Goal: Transaction & Acquisition: Purchase product/service

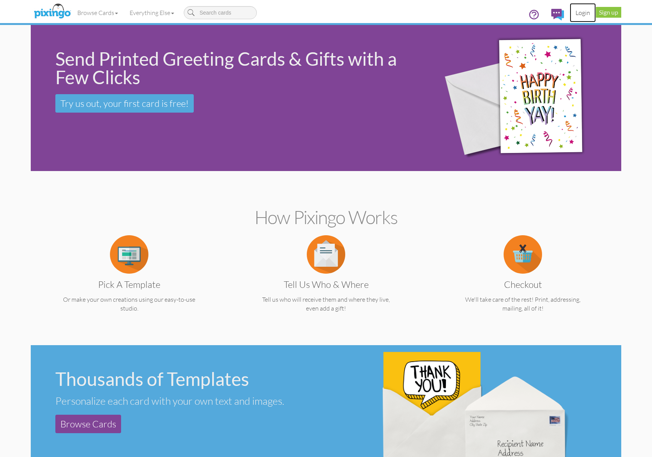
click at [584, 13] on link "Login" at bounding box center [583, 12] width 26 height 19
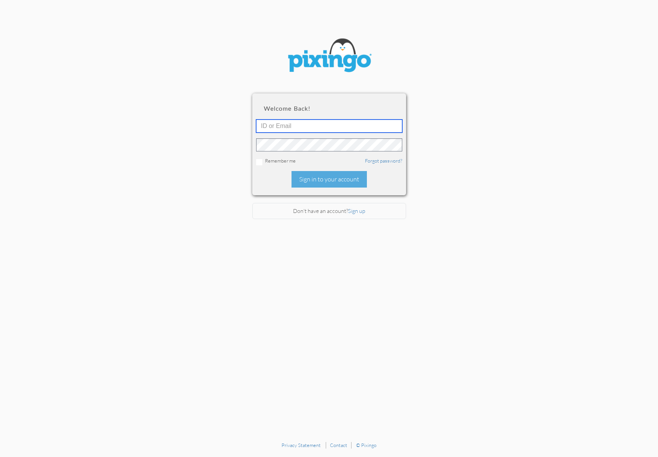
click at [270, 126] on input "text" at bounding box center [329, 126] width 146 height 13
type input "3077"
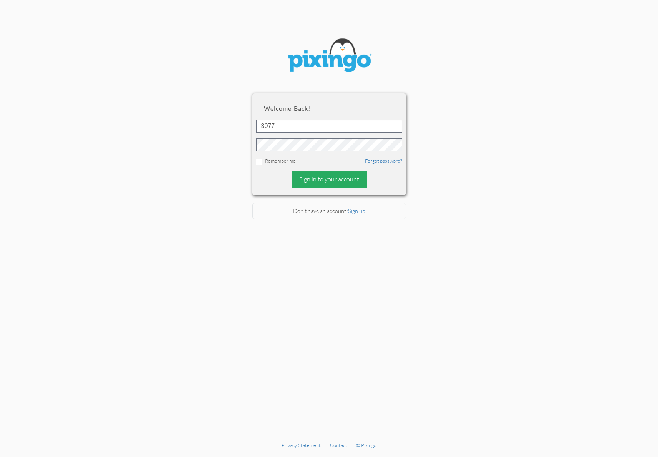
click at [320, 180] on div "Sign in to your account" at bounding box center [329, 179] width 75 height 17
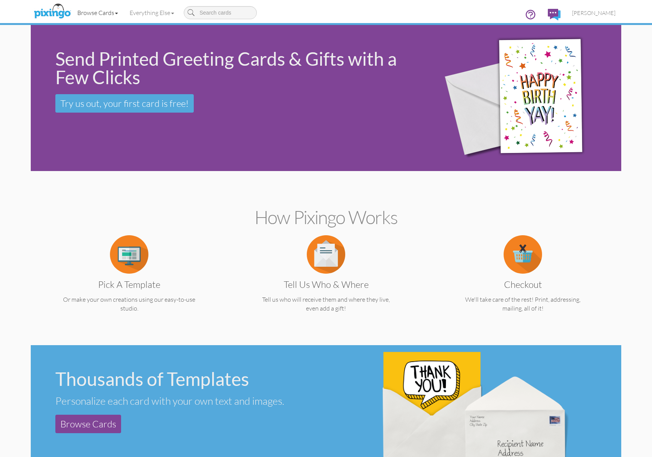
click at [114, 11] on link "Browse Cards" at bounding box center [98, 12] width 52 height 19
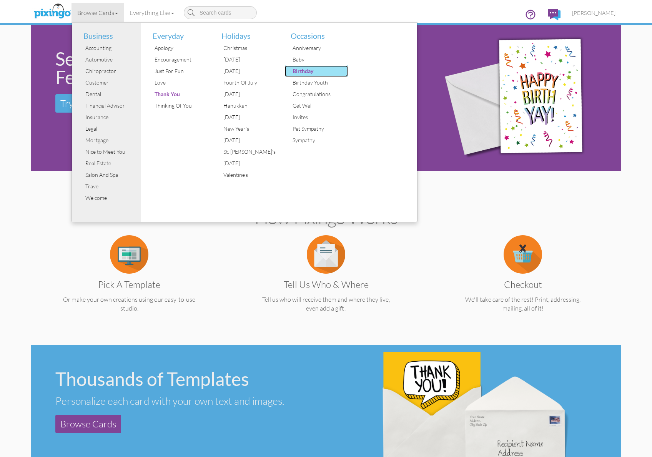
click at [308, 70] on div "Birthday" at bounding box center [320, 71] width 58 height 12
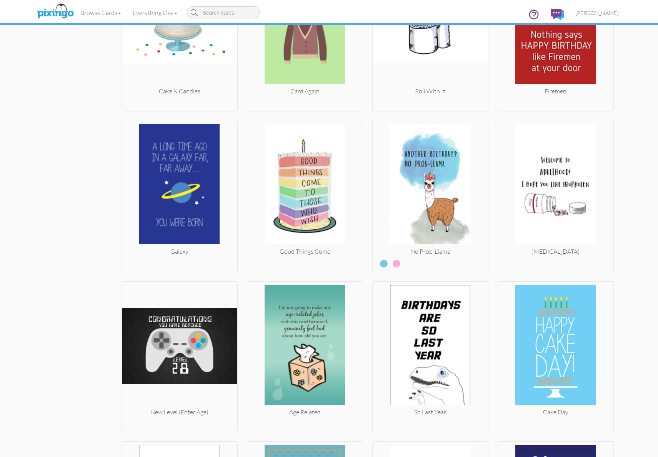
scroll to position [3743, 0]
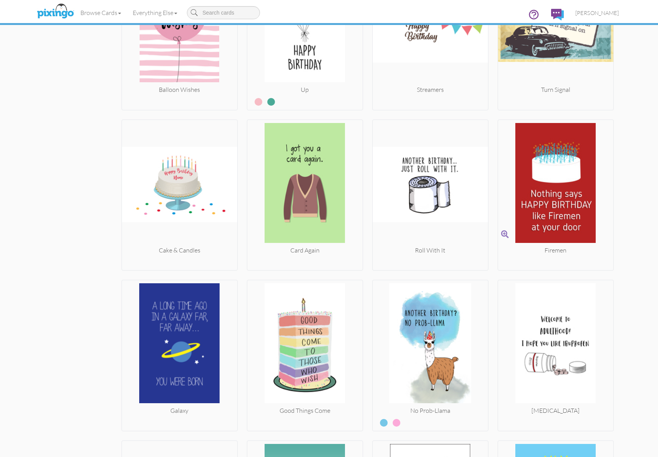
click at [553, 197] on img at bounding box center [555, 184] width 115 height 123
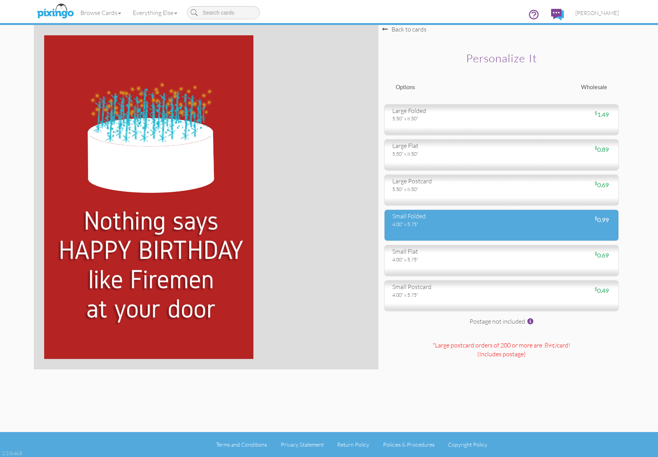
click at [485, 220] on div "small folded" at bounding box center [443, 216] width 103 height 9
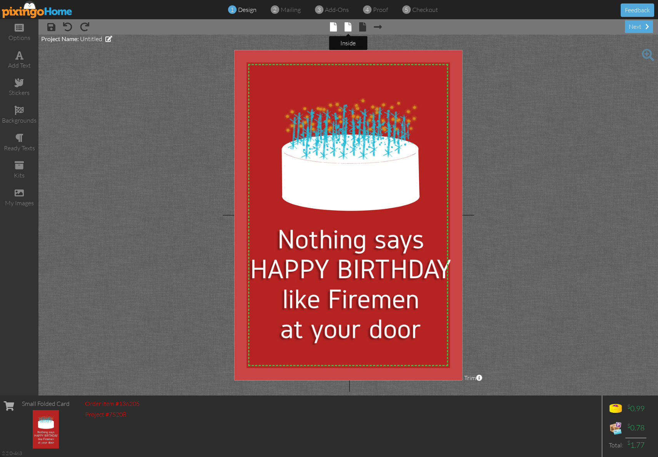
click at [350, 28] on span at bounding box center [348, 26] width 7 height 9
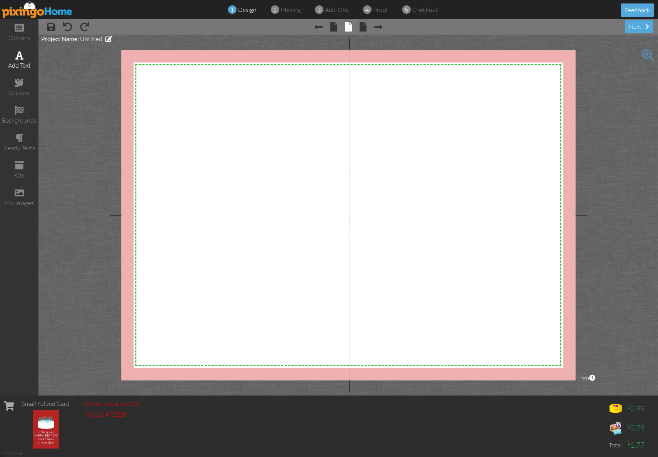
click at [17, 60] on div "add text" at bounding box center [19, 60] width 38 height 27
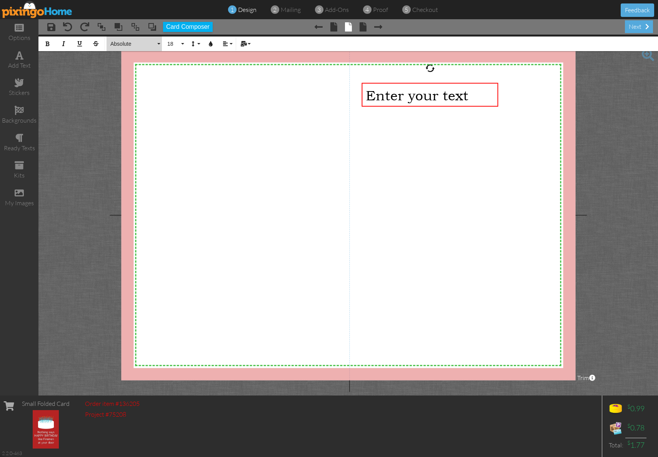
click at [162, 43] on button "Absolute" at bounding box center [134, 44] width 55 height 15
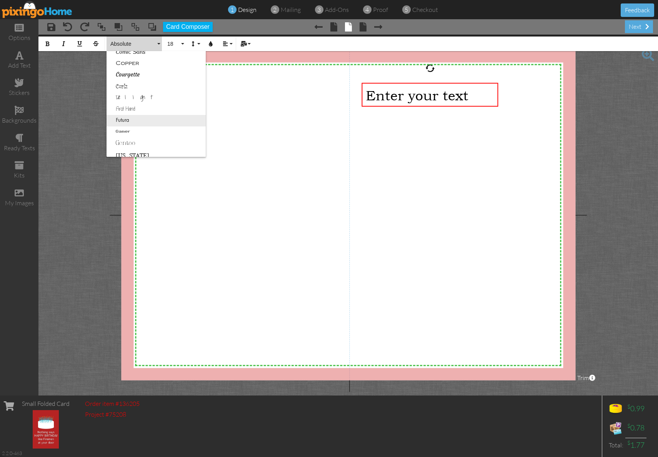
scroll to position [122, 0]
click at [127, 118] on link "Futura" at bounding box center [156, 120] width 99 height 12
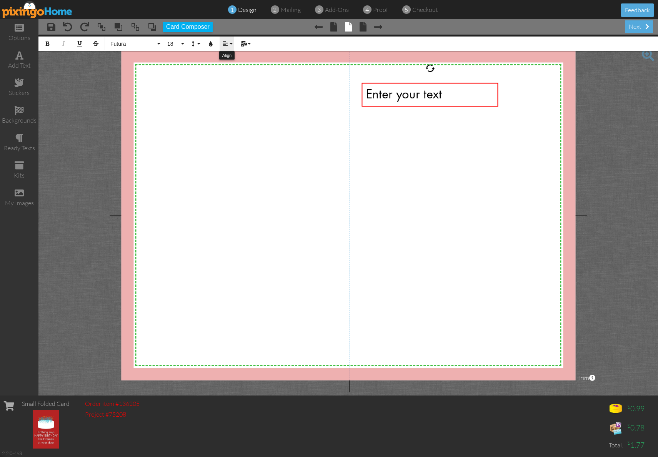
click at [230, 42] on button "Align" at bounding box center [227, 44] width 15 height 15
click at [239, 73] on link "[GEOGRAPHIC_DATA]" at bounding box center [231, 73] width 23 height 12
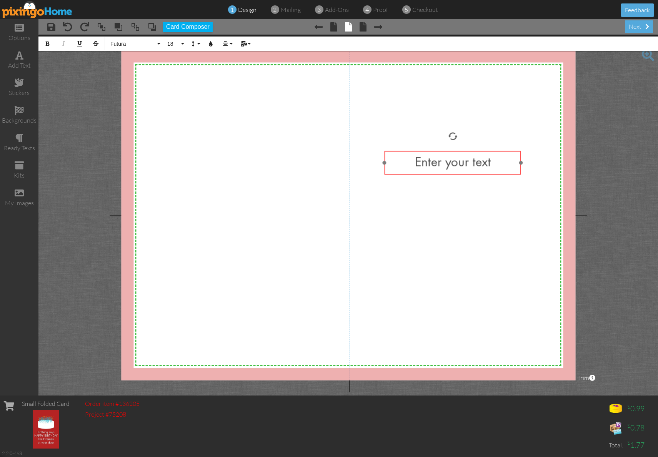
drag, startPoint x: 440, startPoint y: 83, endPoint x: 463, endPoint y: 152, distance: 71.8
click at [463, 152] on div "​ Enter your text ​" at bounding box center [453, 163] width 136 height 24
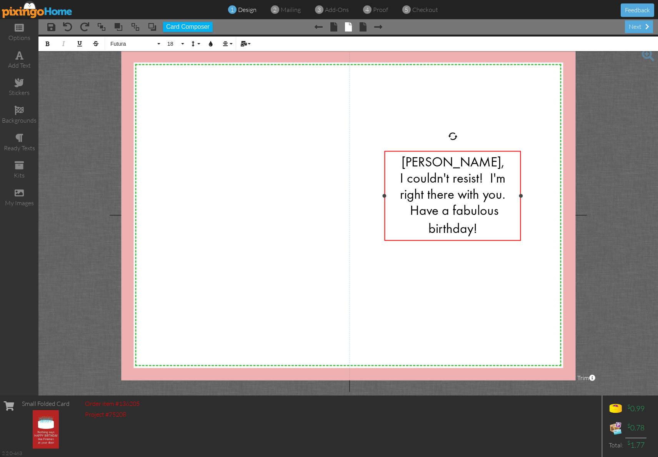
click at [490, 177] on span "I couldn't resist! I'm right there with you. Have a fabulous birthday!" at bounding box center [452, 204] width 105 height 63
click at [478, 228] on div "I couldn't resist! I'm right there with you. Have a fabulous birthday!" at bounding box center [452, 204] width 128 height 67
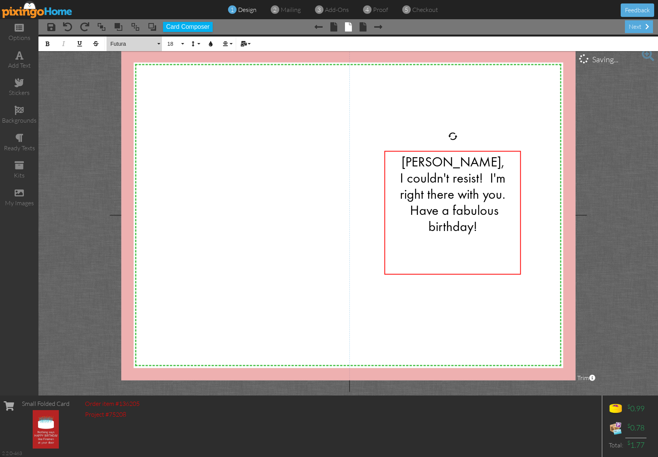
click at [157, 42] on button "Futura" at bounding box center [134, 44] width 55 height 15
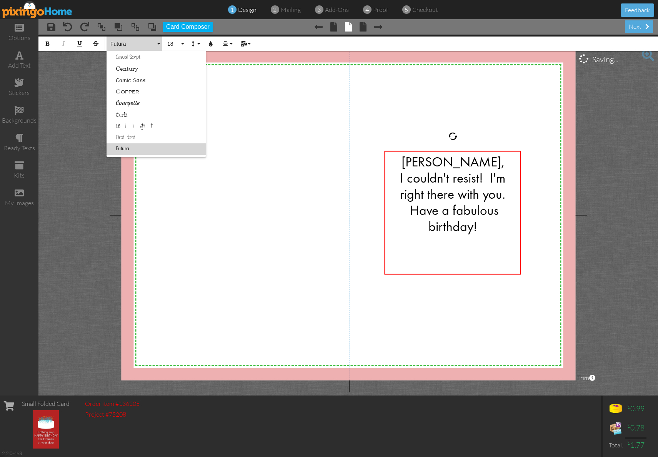
scroll to position [0, 0]
click at [127, 117] on link "Breezy" at bounding box center [156, 115] width 99 height 12
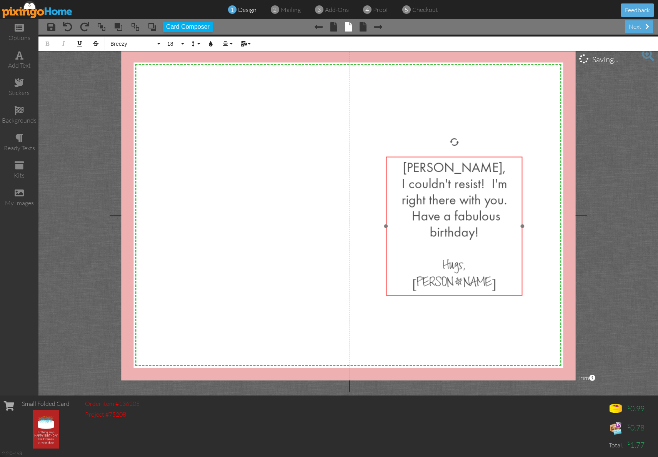
drag, startPoint x: 466, startPoint y: 150, endPoint x: 468, endPoint y: 156, distance: 6.0
click at [468, 156] on div at bounding box center [454, 226] width 140 height 143
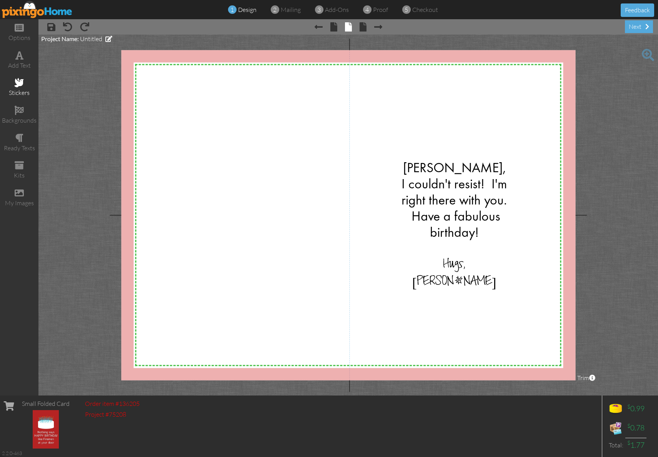
click at [17, 83] on span at bounding box center [19, 82] width 9 height 9
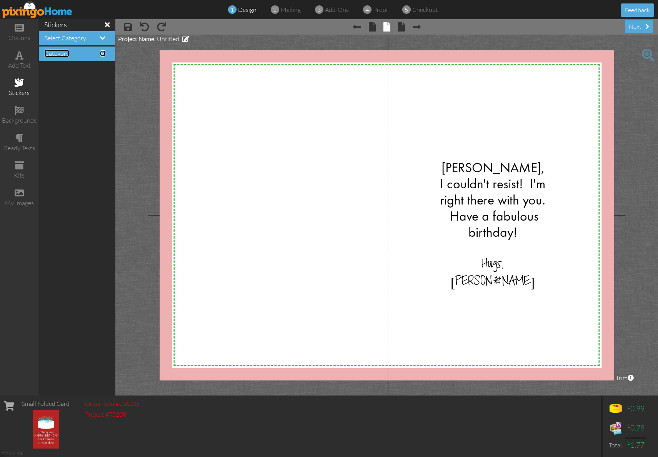
click at [102, 52] on span at bounding box center [102, 53] width 5 height 6
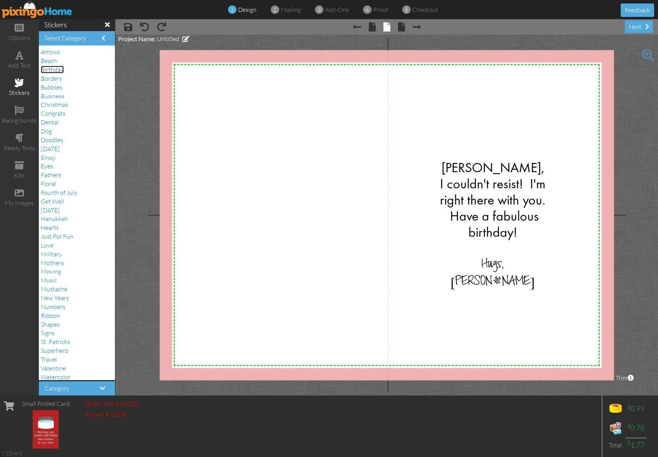
click at [53, 68] on span "Birthday" at bounding box center [52, 70] width 23 height 8
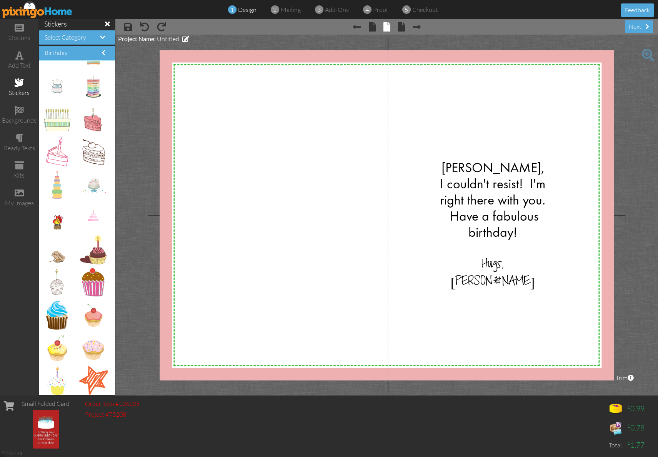
scroll to position [475, 0]
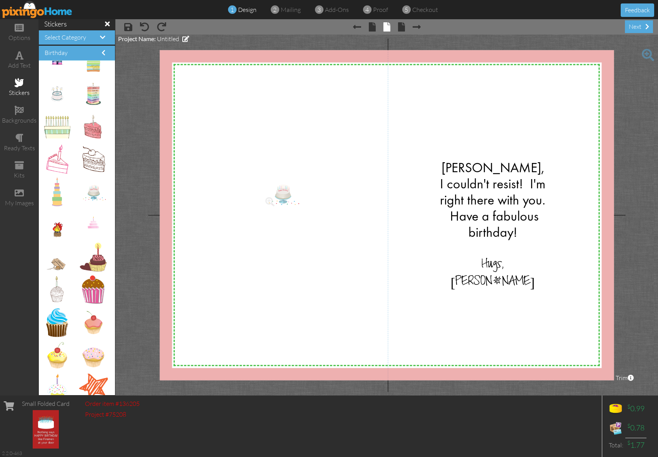
drag, startPoint x: 85, startPoint y: 192, endPoint x: 275, endPoint y: 194, distance: 189.6
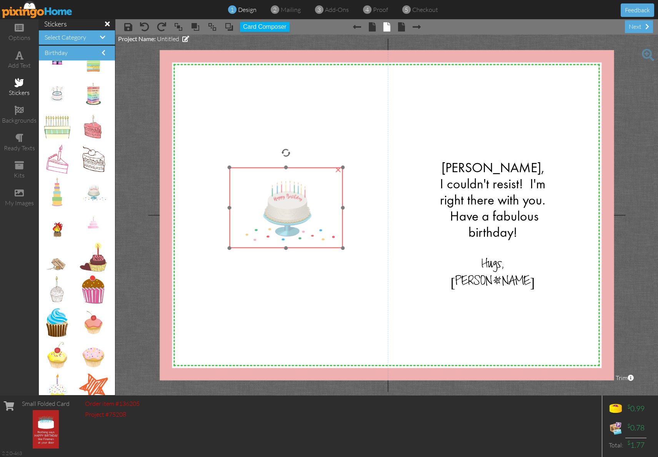
drag, startPoint x: 332, startPoint y: 223, endPoint x: 298, endPoint y: 211, distance: 35.5
click at [298, 211] on img at bounding box center [285, 208] width 113 height 80
click at [230, 248] on div at bounding box center [284, 208] width 117 height 84
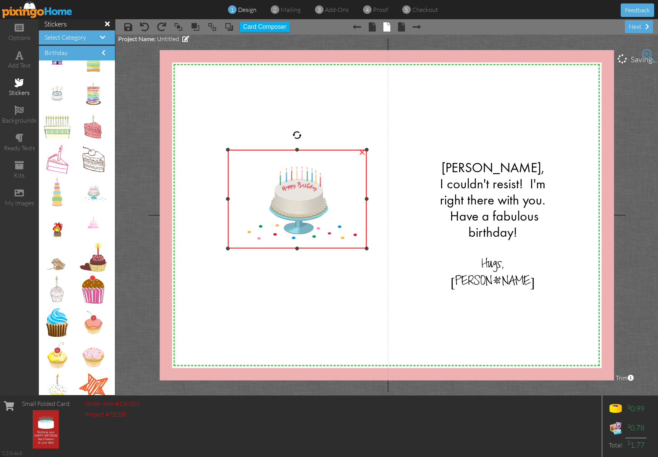
drag, startPoint x: 342, startPoint y: 168, endPoint x: 363, endPoint y: 150, distance: 28.4
click at [363, 150] on div "×" at bounding box center [297, 199] width 139 height 98
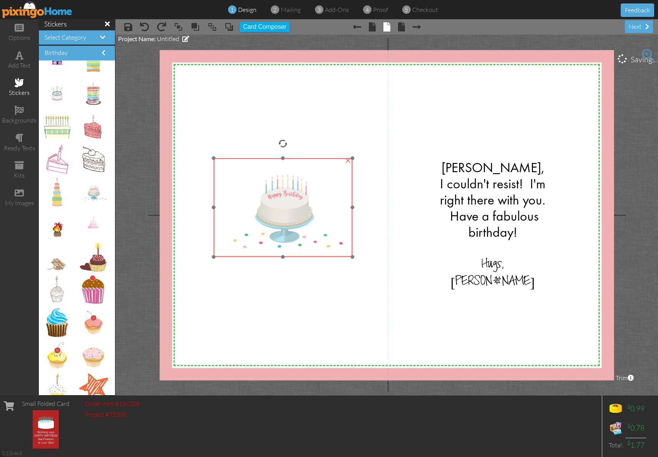
drag, startPoint x: 302, startPoint y: 202, endPoint x: 288, endPoint y: 210, distance: 16.6
click at [288, 210] on img at bounding box center [282, 207] width 139 height 98
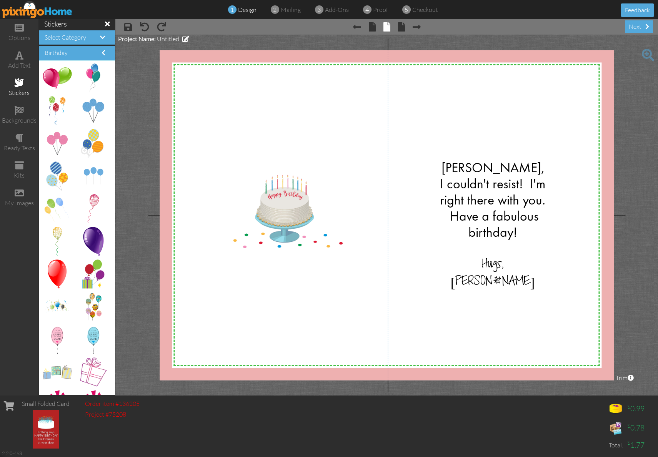
scroll to position [0, 0]
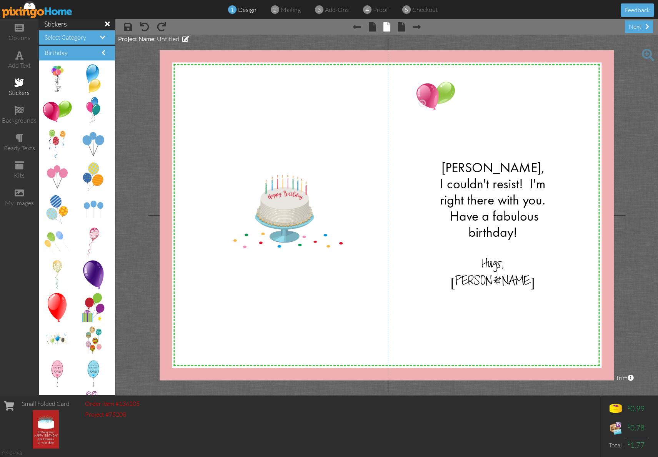
drag, startPoint x: 57, startPoint y: 117, endPoint x: 430, endPoint y: 102, distance: 374.1
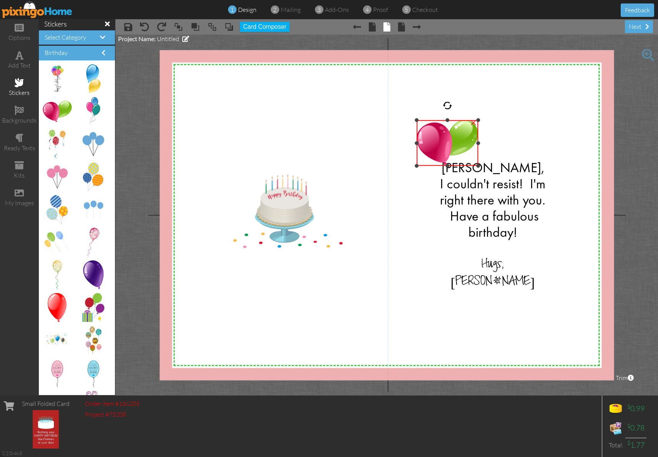
drag, startPoint x: 529, startPoint y: 82, endPoint x: 464, endPoint y: 120, distance: 75.8
click at [464, 120] on div "×" at bounding box center [447, 143] width 62 height 46
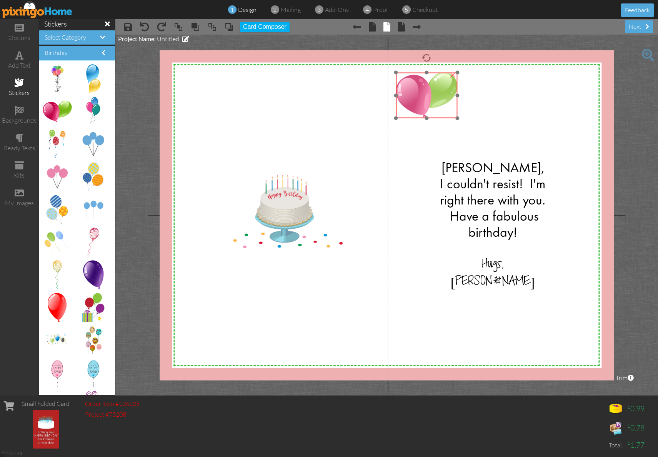
drag, startPoint x: 444, startPoint y: 151, endPoint x: 423, endPoint y: 103, distance: 52.0
click at [423, 103] on img at bounding box center [427, 96] width 62 height 46
drag, startPoint x: 87, startPoint y: 82, endPoint x: 549, endPoint y: 72, distance: 462.4
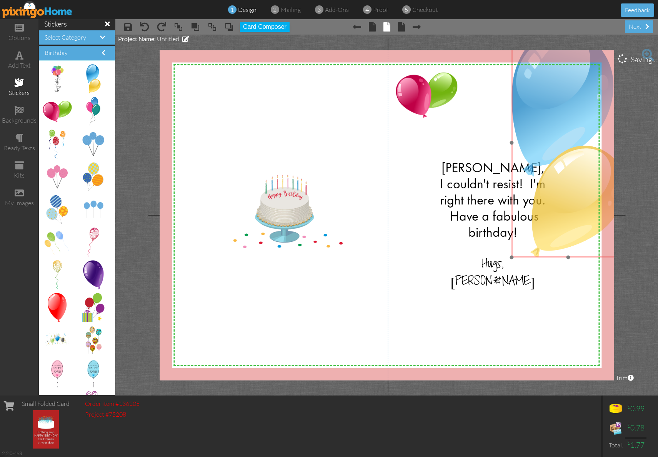
drag, startPoint x: 573, startPoint y: 163, endPoint x: 548, endPoint y: 135, distance: 37.6
click at [548, 135] on img at bounding box center [567, 142] width 113 height 229
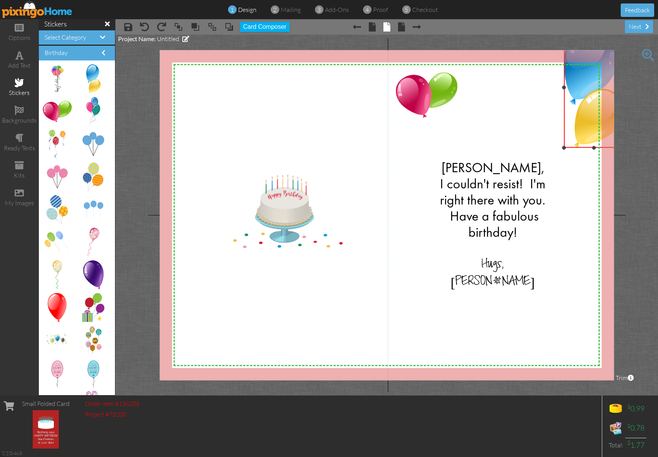
drag, startPoint x: 511, startPoint y: 255, endPoint x: 561, endPoint y: 147, distance: 119.4
click at [562, 147] on div at bounding box center [564, 148] width 4 height 4
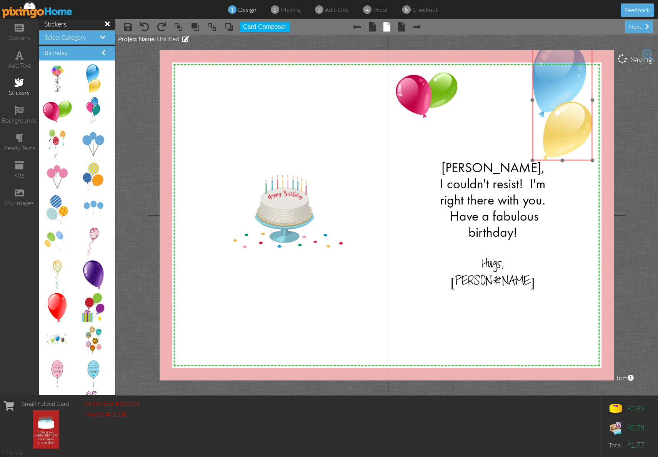
drag, startPoint x: 577, startPoint y: 103, endPoint x: 546, endPoint y: 116, distance: 34.0
click at [546, 116] on img at bounding box center [562, 100] width 60 height 121
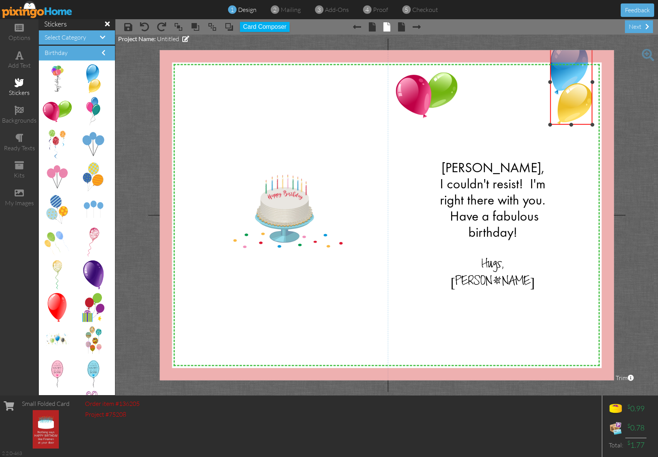
drag, startPoint x: 533, startPoint y: 159, endPoint x: 545, endPoint y: 123, distance: 37.7
click at [545, 123] on div "X X X X X X X X X X X X X X X X X X X X X X X X X X X X X X X X X X X X X X X X…" at bounding box center [387, 215] width 454 height 330
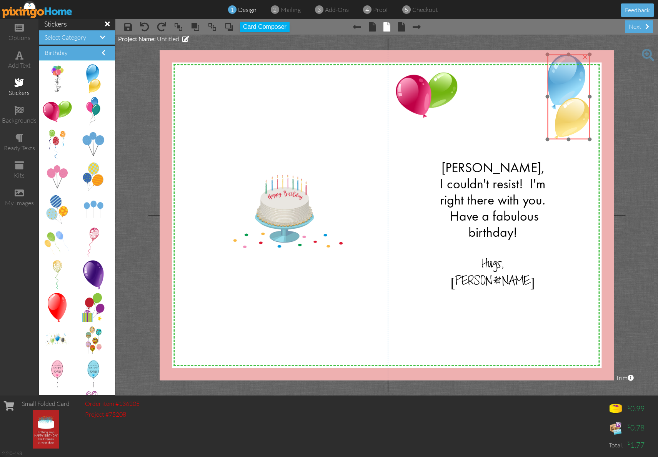
drag, startPoint x: 569, startPoint y: 112, endPoint x: 566, endPoint y: 126, distance: 14.9
click at [566, 126] on img at bounding box center [568, 96] width 42 height 85
click at [565, 232] on div "X X X X X X X X X X X X X X X X X X X X X X X X X X X X X X X X X X X X X X X X…" at bounding box center [387, 215] width 454 height 330
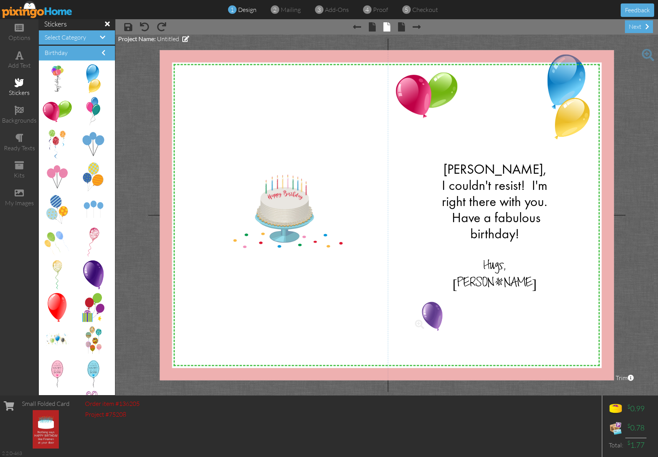
drag, startPoint x: 88, startPoint y: 273, endPoint x: 428, endPoint y: 315, distance: 342.5
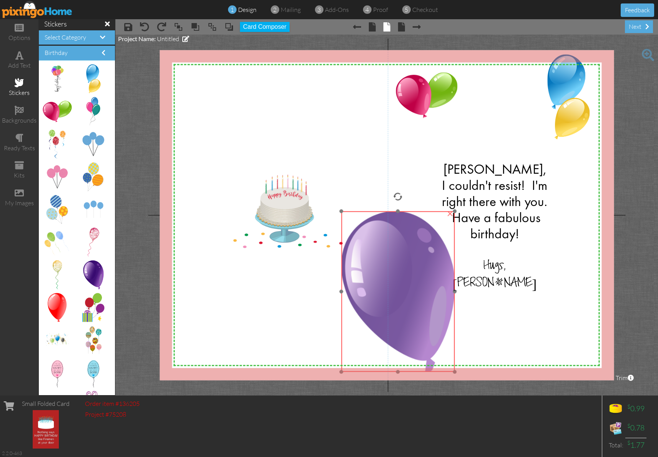
drag, startPoint x: 455, startPoint y: 339, endPoint x: 383, endPoint y: 248, distance: 115.0
click at [383, 248] on img at bounding box center [397, 292] width 113 height 160
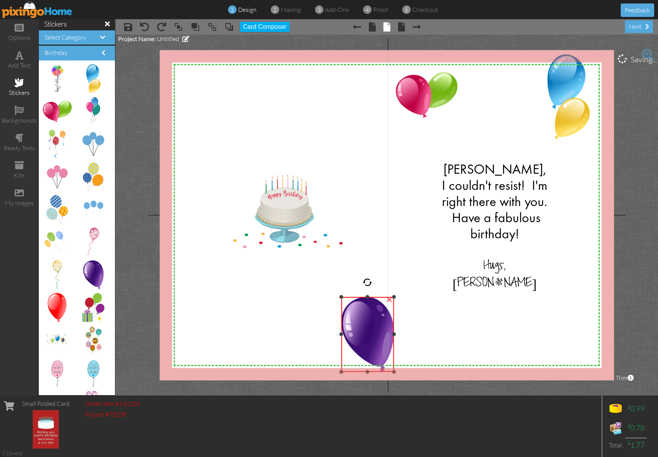
drag, startPoint x: 455, startPoint y: 209, endPoint x: 395, endPoint y: 295, distance: 104.9
click at [394, 297] on div "×" at bounding box center [367, 334] width 53 height 75
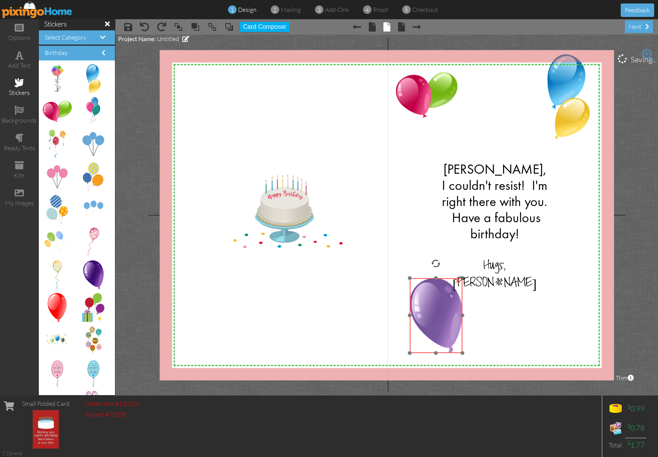
drag, startPoint x: 372, startPoint y: 325, endPoint x: 440, endPoint y: 306, distance: 71.0
click at [440, 306] on img at bounding box center [436, 315] width 53 height 75
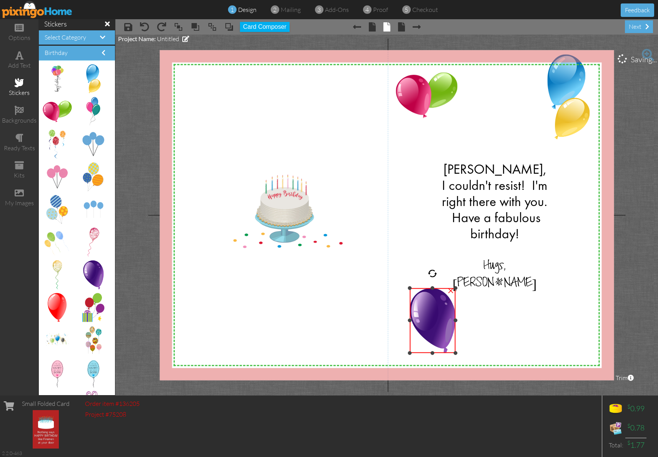
drag, startPoint x: 463, startPoint y: 279, endPoint x: 455, endPoint y: 289, distance: 12.9
click at [455, 289] on div at bounding box center [455, 289] width 4 height 4
drag, startPoint x: 58, startPoint y: 307, endPoint x: 556, endPoint y: 250, distance: 501.7
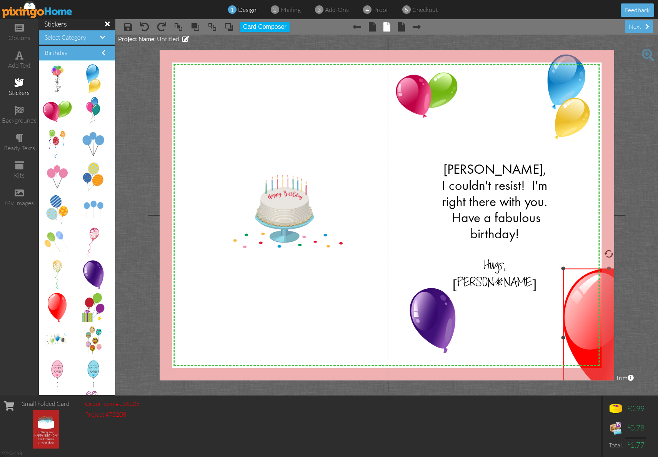
drag, startPoint x: 540, startPoint y: 235, endPoint x: 581, endPoint y: 268, distance: 52.8
click at [581, 269] on div "×" at bounding box center [609, 338] width 92 height 138
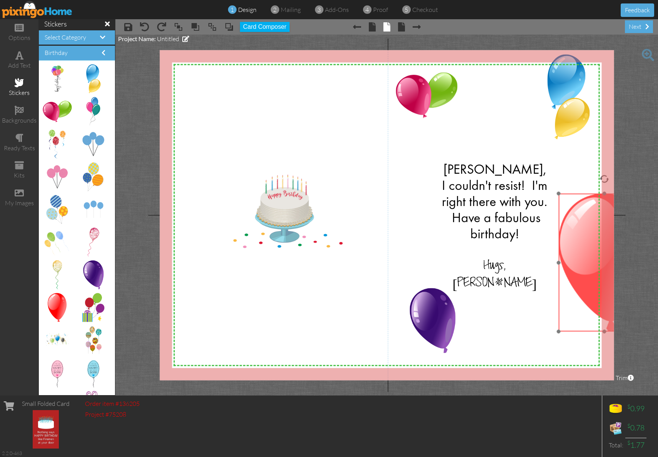
drag, startPoint x: 585, startPoint y: 317, endPoint x: 581, endPoint y: 243, distance: 73.2
click at [581, 243] on img at bounding box center [604, 263] width 92 height 138
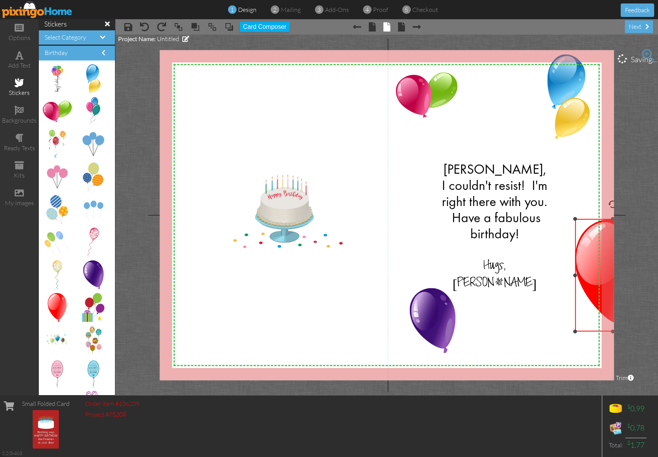
drag, startPoint x: 558, startPoint y: 193, endPoint x: 576, endPoint y: 218, distance: 30.7
click at [576, 218] on div at bounding box center [575, 219] width 4 height 4
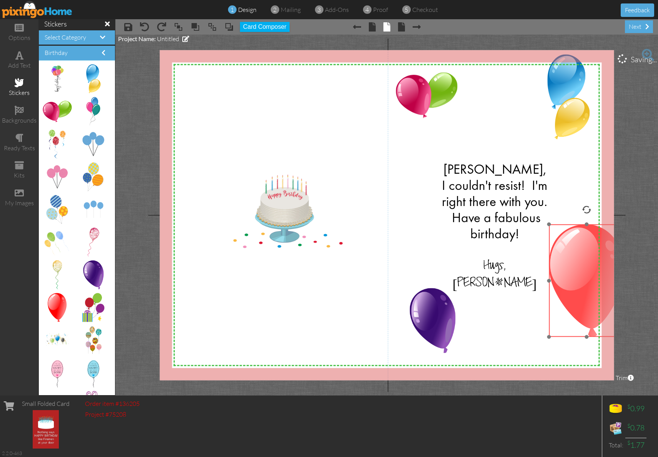
drag, startPoint x: 591, startPoint y: 273, endPoint x: 570, endPoint y: 280, distance: 23.2
click at [570, 280] on img at bounding box center [586, 281] width 75 height 113
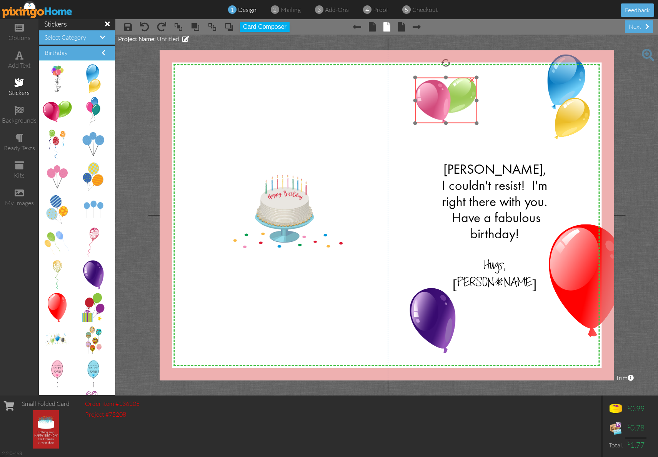
drag, startPoint x: 428, startPoint y: 93, endPoint x: 447, endPoint y: 98, distance: 19.9
click at [447, 98] on img at bounding box center [446, 101] width 62 height 46
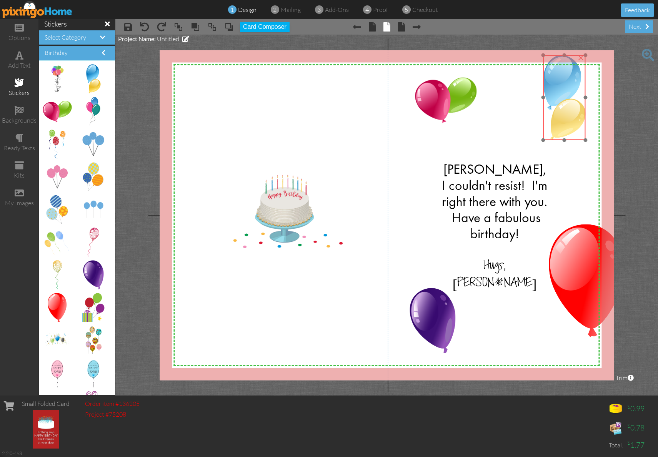
drag, startPoint x: 564, startPoint y: 125, endPoint x: 559, endPoint y: 125, distance: 4.7
click at [559, 125] on img at bounding box center [564, 97] width 42 height 85
drag, startPoint x: 544, startPoint y: 139, endPoint x: 539, endPoint y: 145, distance: 7.6
click at [539, 145] on div at bounding box center [540, 145] width 4 height 4
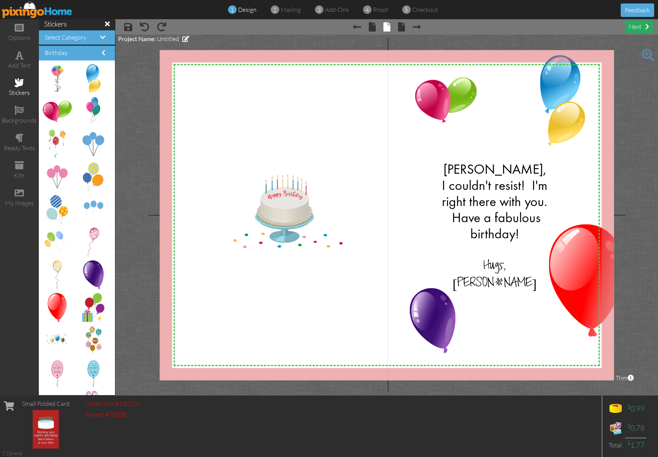
click at [633, 27] on div "next" at bounding box center [639, 26] width 28 height 13
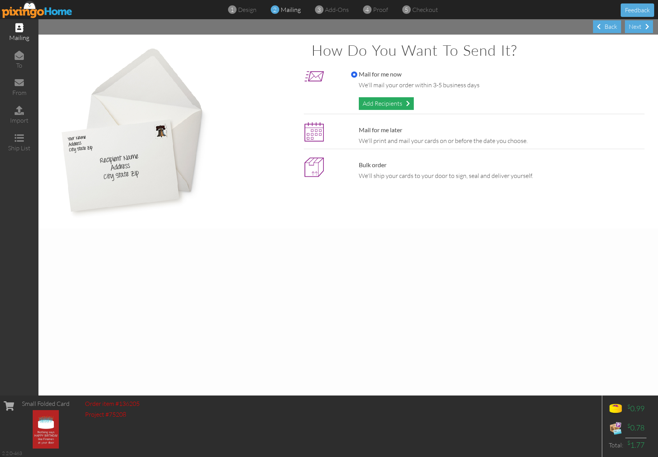
click at [377, 100] on div "Add Recipients" at bounding box center [386, 103] width 55 height 13
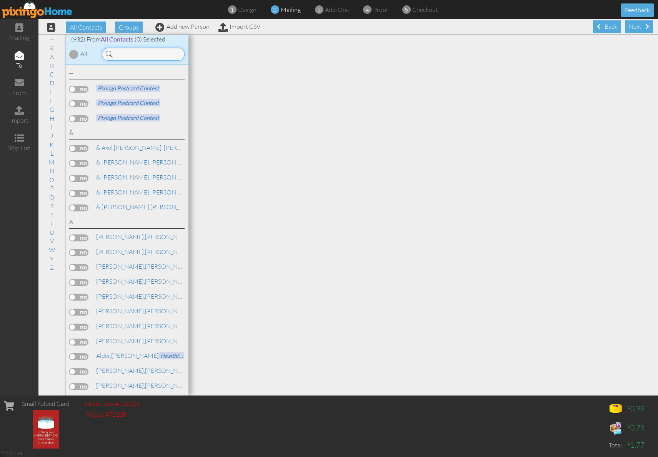
click at [123, 55] on input at bounding box center [143, 54] width 83 height 13
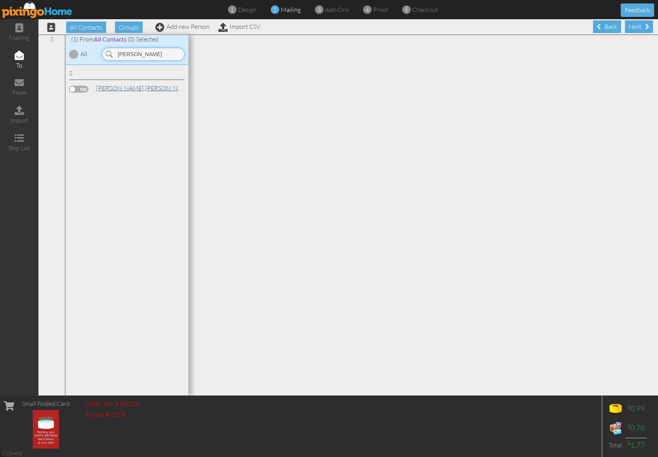
type input "[PERSON_NAME]"
click at [121, 88] on link "[PERSON_NAME]" at bounding box center [144, 87] width 98 height 9
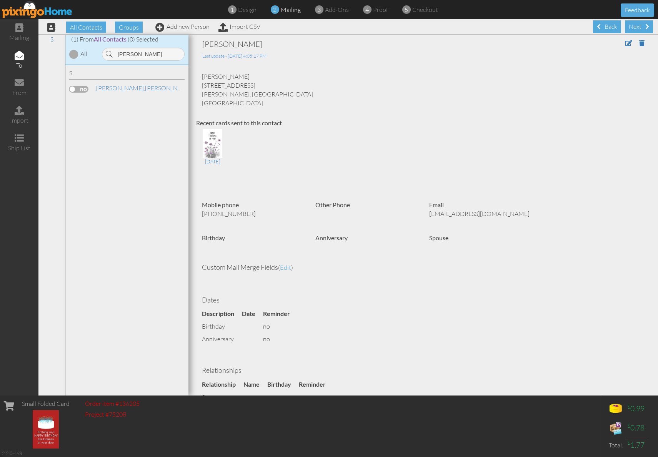
click at [81, 88] on label at bounding box center [78, 89] width 19 height 7
click at [0, 0] on input "checkbox" at bounding box center [0, 0] width 0 height 0
click at [631, 25] on div "Next" at bounding box center [639, 26] width 28 height 13
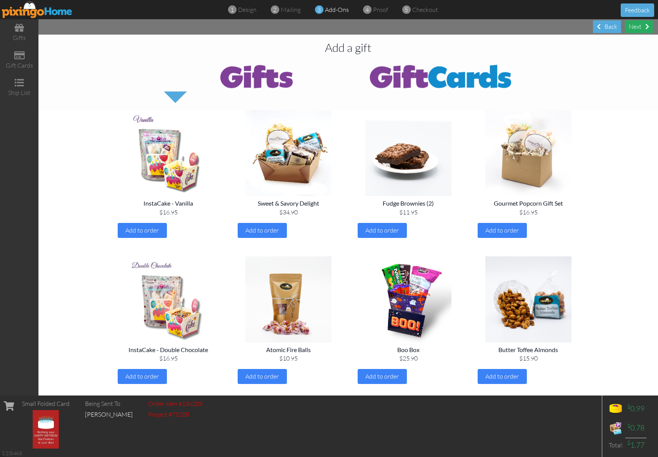
click at [630, 25] on div "Next" at bounding box center [639, 26] width 28 height 13
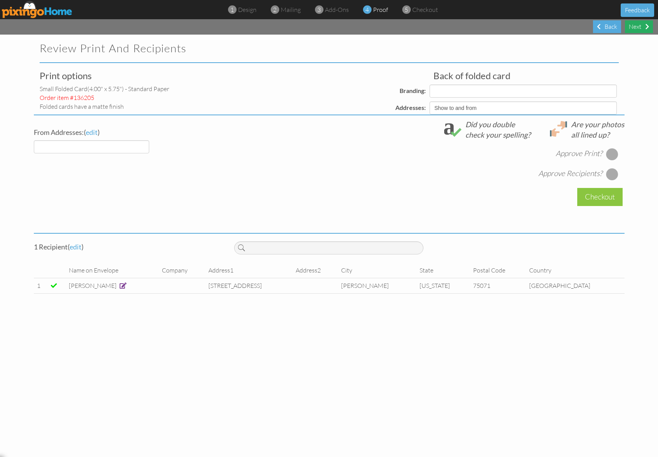
select select "object:5599"
select select "object:5602"
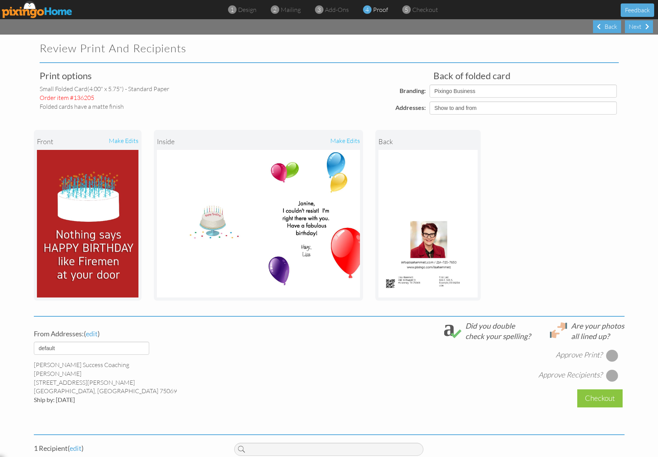
click at [333, 139] on div "make edits" at bounding box center [309, 141] width 102 height 17
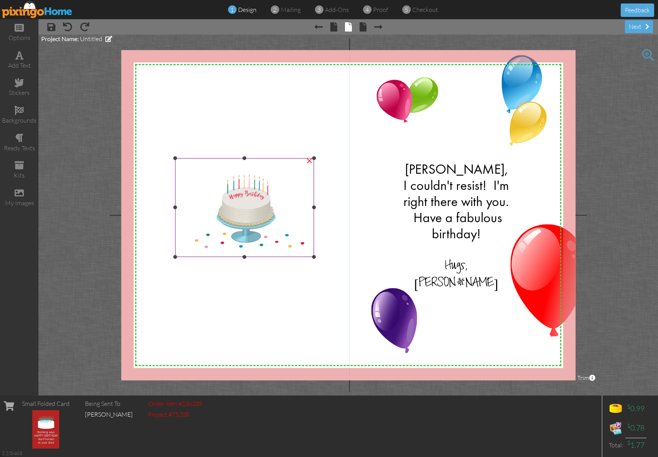
click at [232, 213] on img at bounding box center [244, 207] width 139 height 98
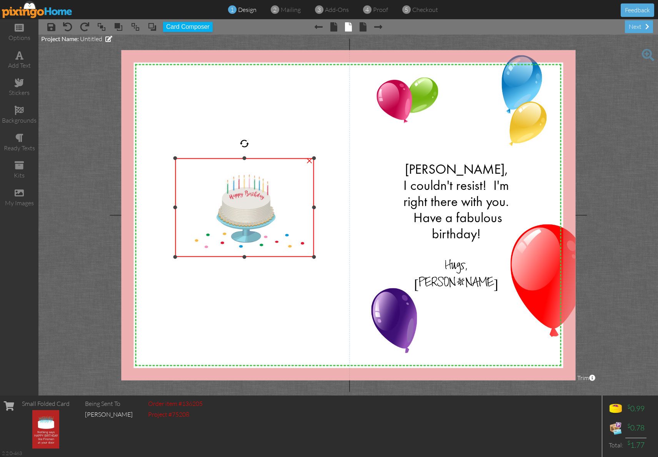
click at [307, 161] on div "×" at bounding box center [309, 160] width 12 height 12
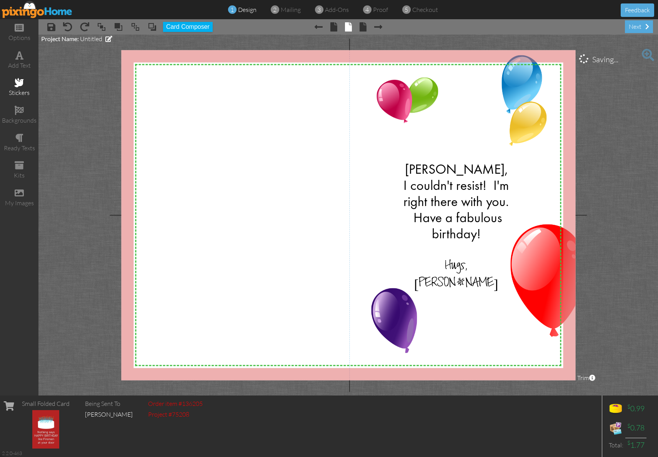
click at [18, 85] on span at bounding box center [19, 82] width 9 height 9
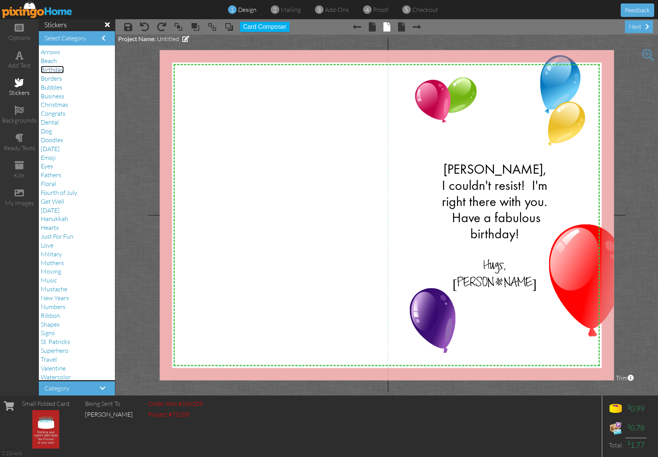
click at [48, 73] on span "Birthday" at bounding box center [52, 70] width 23 height 8
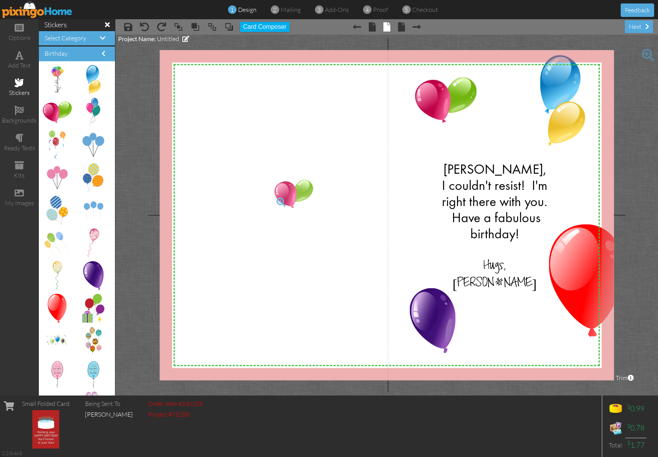
drag, startPoint x: 48, startPoint y: 114, endPoint x: 280, endPoint y: 196, distance: 245.9
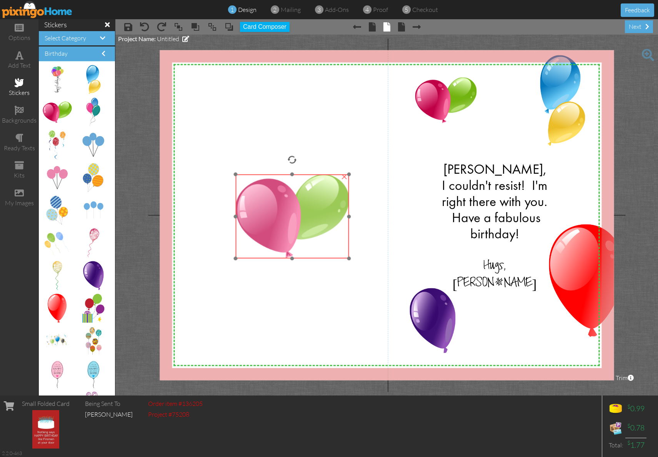
drag, startPoint x: 337, startPoint y: 213, endPoint x: 301, endPoint y: 208, distance: 35.7
click at [301, 208] on img at bounding box center [291, 217] width 113 height 84
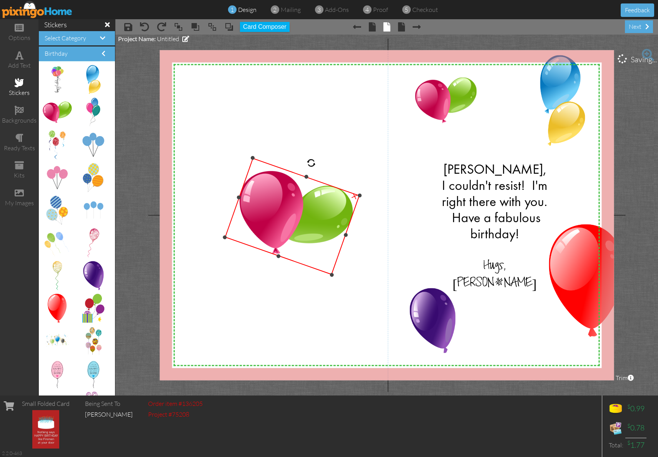
drag, startPoint x: 291, startPoint y: 155, endPoint x: 307, endPoint y: 175, distance: 25.2
click at [307, 175] on div "×" at bounding box center [292, 216] width 135 height 117
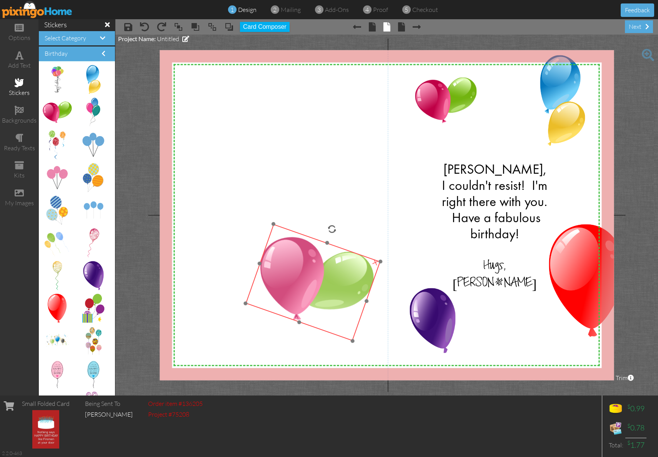
drag, startPoint x: 289, startPoint y: 215, endPoint x: 310, endPoint y: 281, distance: 69.3
click at [310, 281] on img at bounding box center [312, 282] width 135 height 117
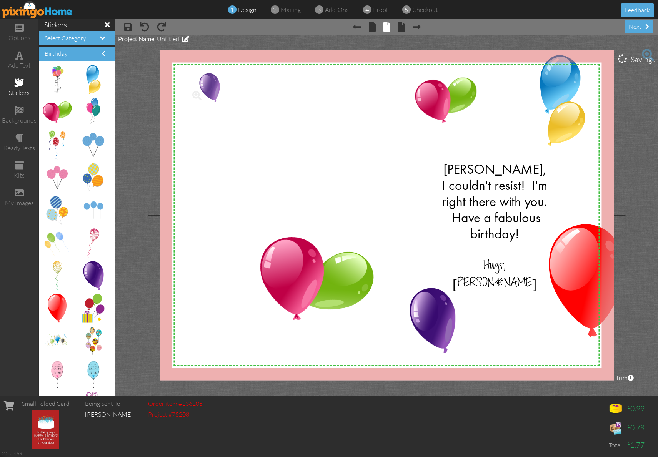
drag, startPoint x: 88, startPoint y: 275, endPoint x: 206, endPoint y: 87, distance: 221.6
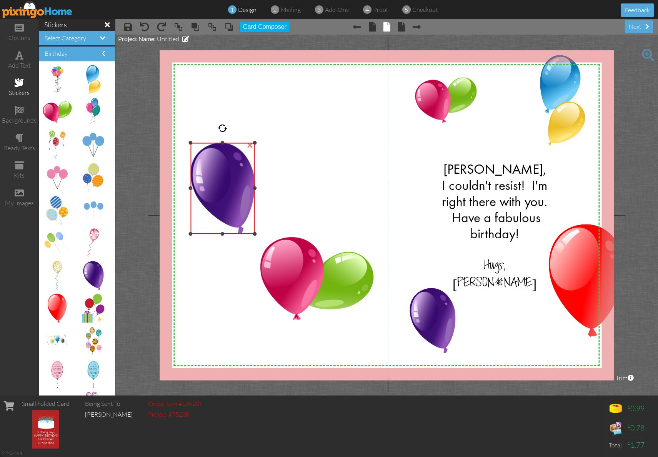
drag, startPoint x: 305, startPoint y: 72, endPoint x: 199, endPoint y: 163, distance: 139.6
click at [222, 143] on div "×" at bounding box center [222, 188] width 64 height 91
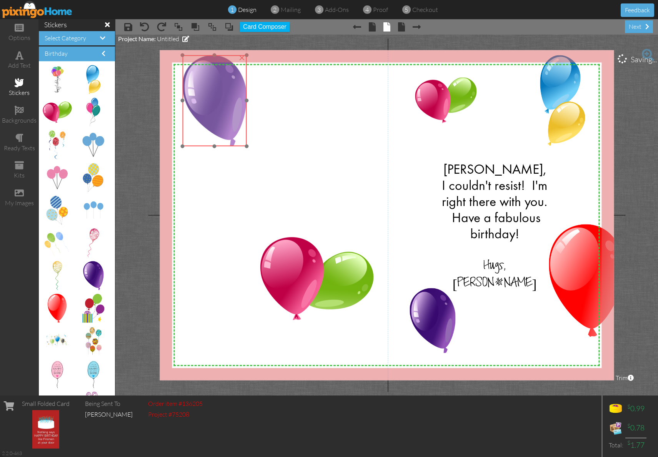
drag, startPoint x: 208, startPoint y: 151, endPoint x: 198, endPoint y: 96, distance: 56.4
click at [198, 96] on img at bounding box center [214, 100] width 64 height 91
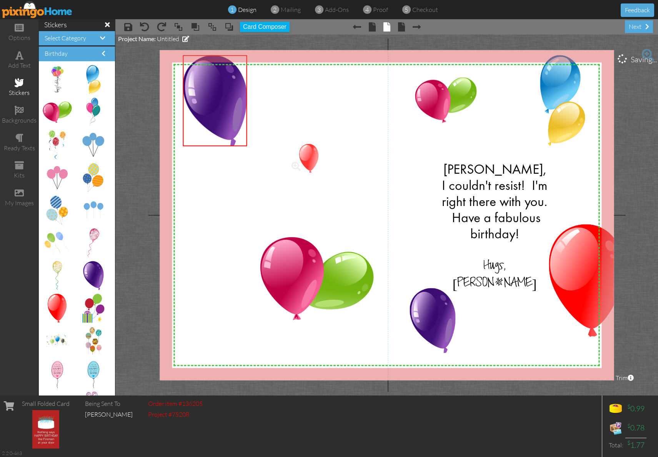
drag, startPoint x: 59, startPoint y: 301, endPoint x: 311, endPoint y: 145, distance: 295.6
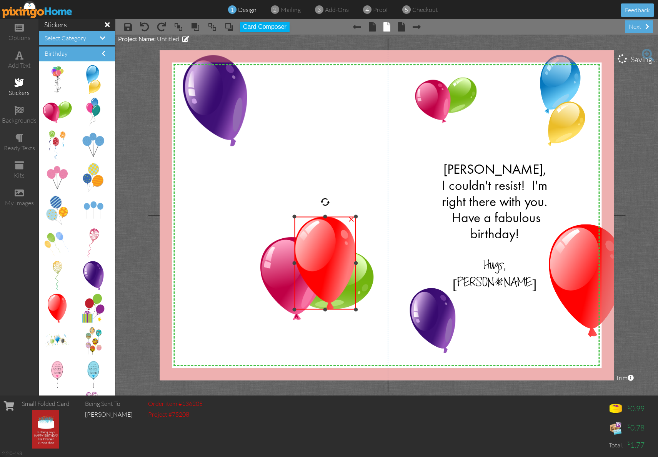
drag, startPoint x: 408, startPoint y: 138, endPoint x: 312, endPoint y: 216, distance: 123.3
click at [312, 217] on div "×" at bounding box center [325, 263] width 62 height 93
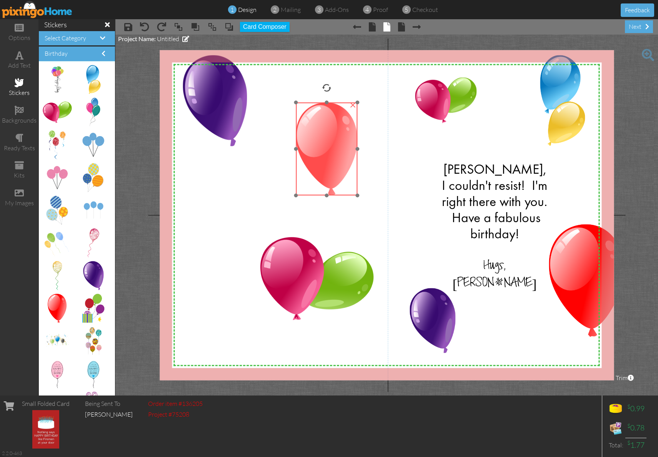
drag, startPoint x: 332, startPoint y: 228, endPoint x: 334, endPoint y: 114, distance: 114.2
click at [334, 114] on img at bounding box center [327, 149] width 62 height 93
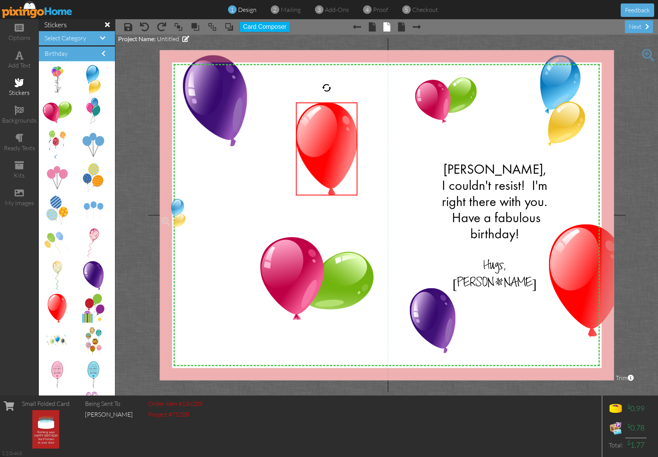
drag, startPoint x: 87, startPoint y: 81, endPoint x: 173, endPoint y: 215, distance: 159.2
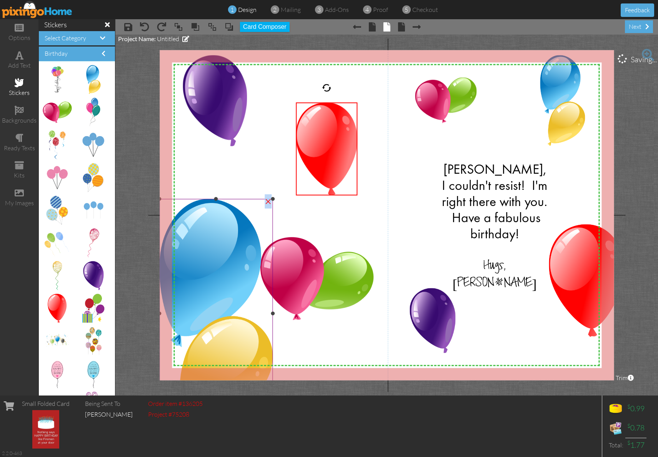
drag, startPoint x: 271, startPoint y: 197, endPoint x: 262, endPoint y: 201, distance: 9.8
click at [262, 201] on div "×" at bounding box center [268, 201] width 12 height 12
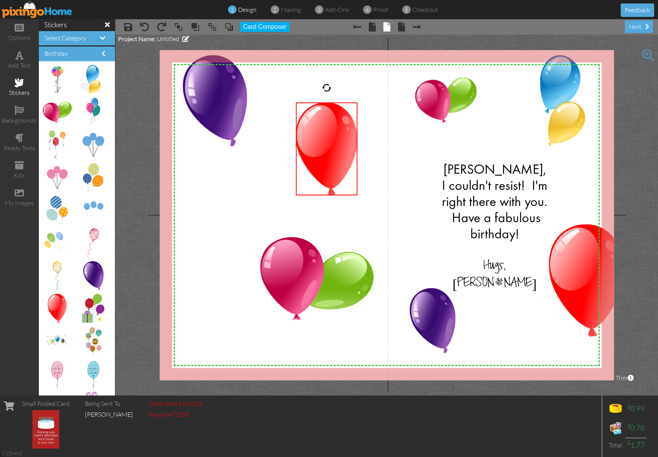
click at [89, 79] on img at bounding box center [93, 79] width 14 height 29
drag, startPoint x: 87, startPoint y: 77, endPoint x: 212, endPoint y: 193, distance: 171.1
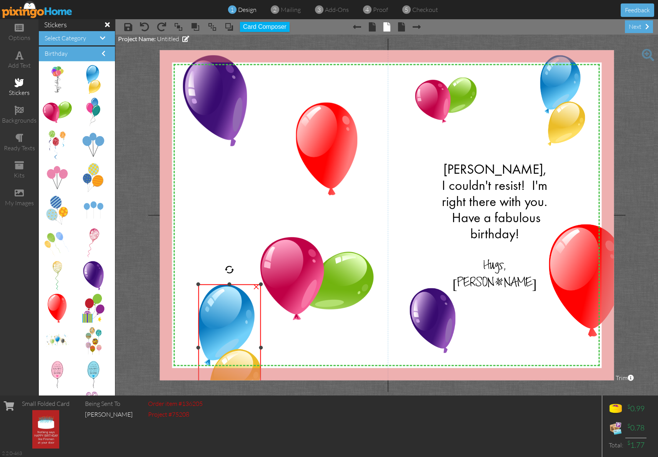
drag, startPoint x: 312, startPoint y: 182, endPoint x: 173, endPoint y: 285, distance: 172.1
click at [173, 285] on div "X X X X X X X X X X X X X X X X X X X X X X X X X X X X X X X X X X X X X X X X…" at bounding box center [387, 215] width 454 height 330
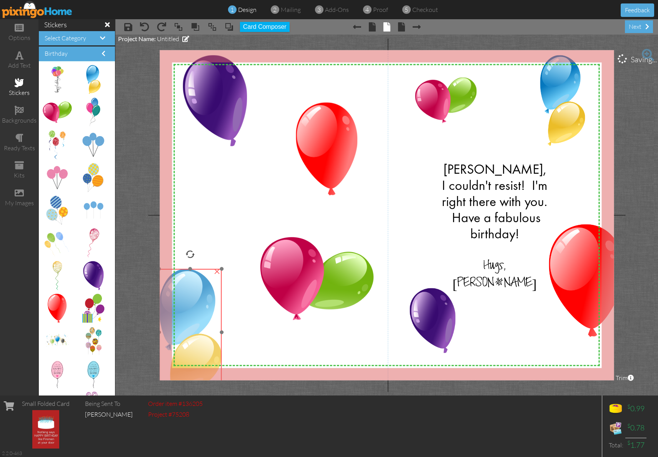
drag, startPoint x: 232, startPoint y: 333, endPoint x: 193, endPoint y: 319, distance: 40.9
click at [193, 319] on img at bounding box center [190, 332] width 63 height 127
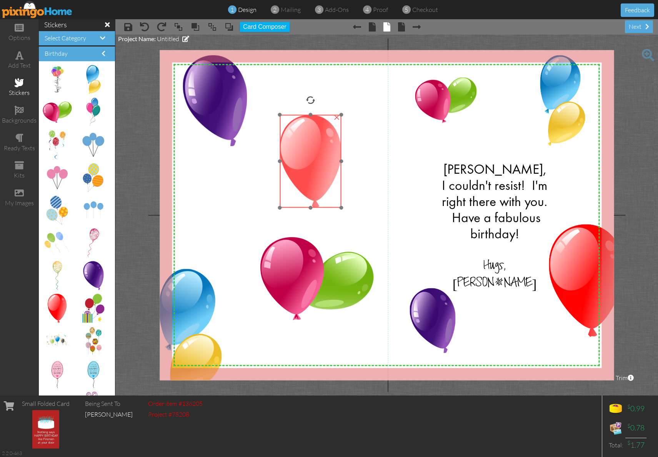
drag, startPoint x: 323, startPoint y: 161, endPoint x: 307, endPoint y: 173, distance: 20.3
click at [307, 173] on img at bounding box center [311, 161] width 62 height 93
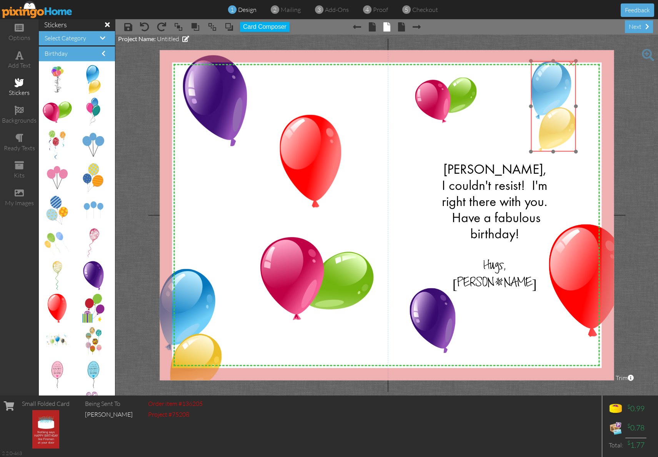
drag, startPoint x: 560, startPoint y: 122, endPoint x: 551, endPoint y: 128, distance: 10.9
click at [551, 128] on img at bounding box center [553, 106] width 45 height 91
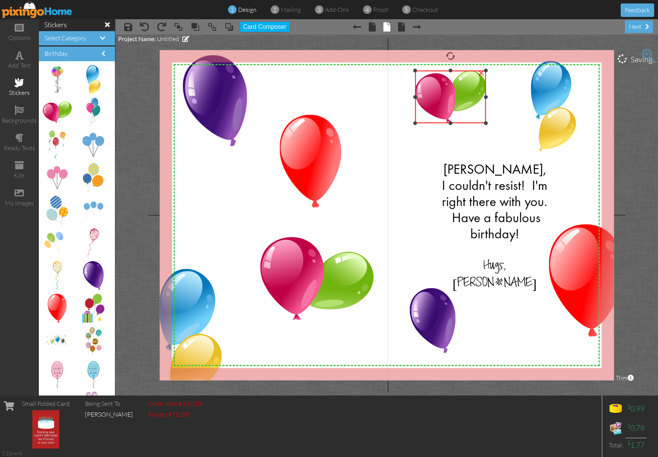
drag, startPoint x: 476, startPoint y: 77, endPoint x: 487, endPoint y: 70, distance: 13.1
click at [487, 70] on div at bounding box center [486, 71] width 4 height 4
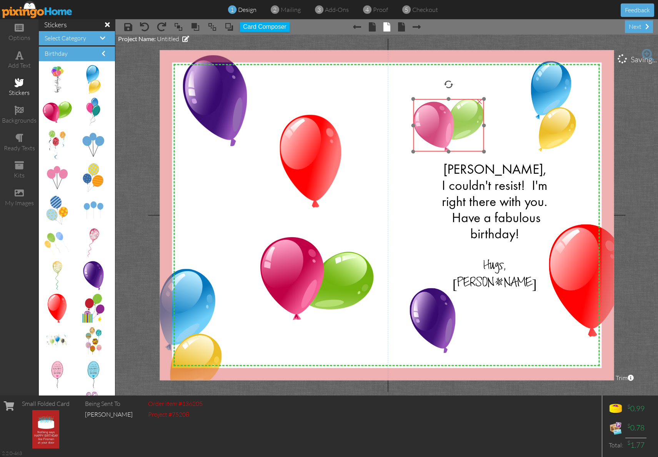
drag, startPoint x: 448, startPoint y: 103, endPoint x: 446, endPoint y: 127, distance: 23.2
click at [446, 127] on img at bounding box center [448, 125] width 71 height 53
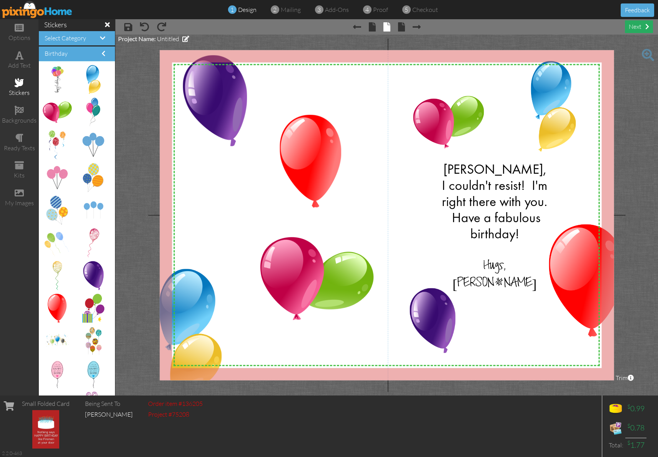
click at [636, 25] on div "next" at bounding box center [639, 26] width 28 height 13
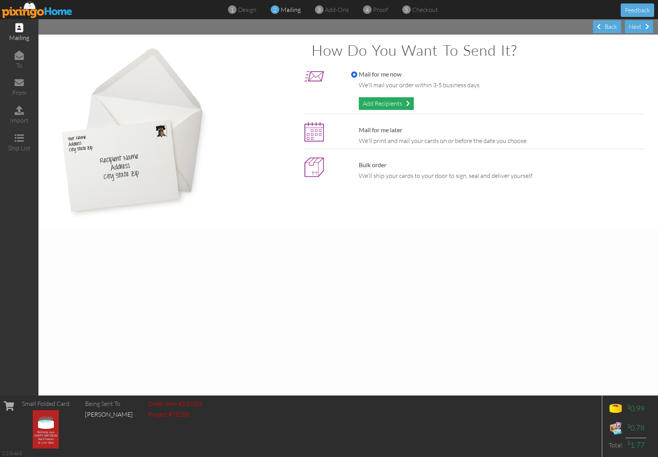
click at [388, 100] on div "Add Recipients" at bounding box center [386, 103] width 55 height 13
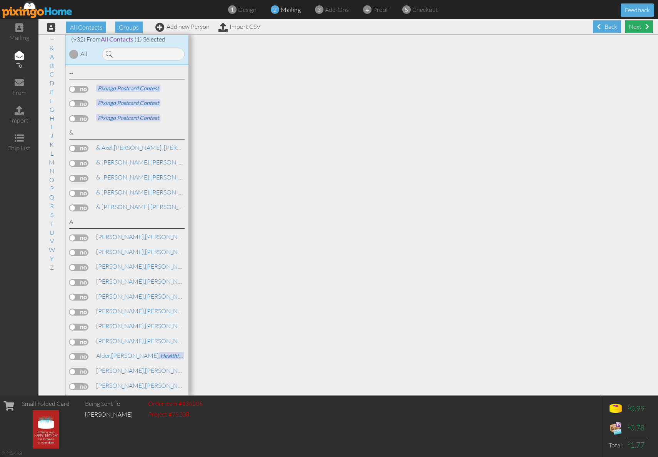
click at [629, 25] on div "Next" at bounding box center [639, 26] width 28 height 13
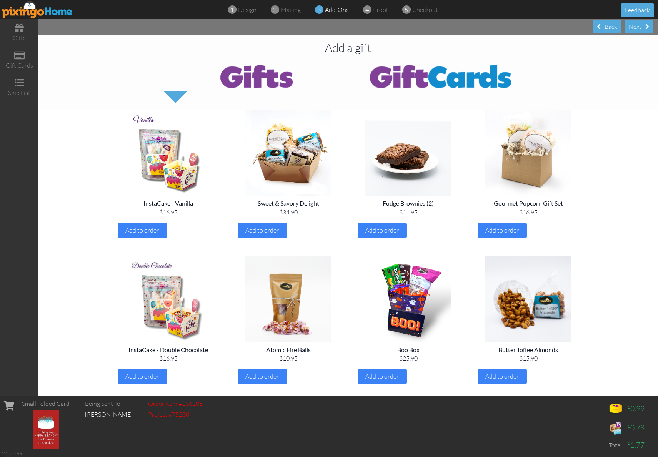
click at [630, 26] on div "Next" at bounding box center [639, 26] width 28 height 13
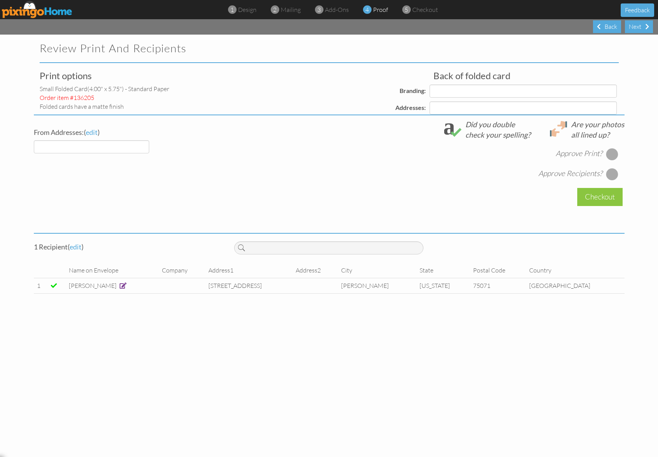
select select "object:8304"
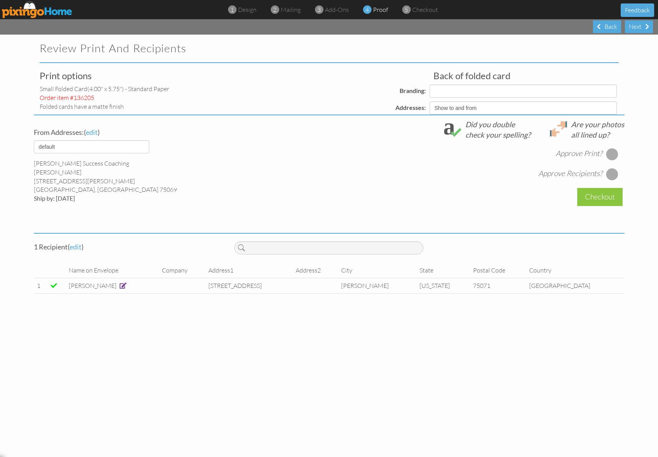
select select "object:8308"
select select "object:8311"
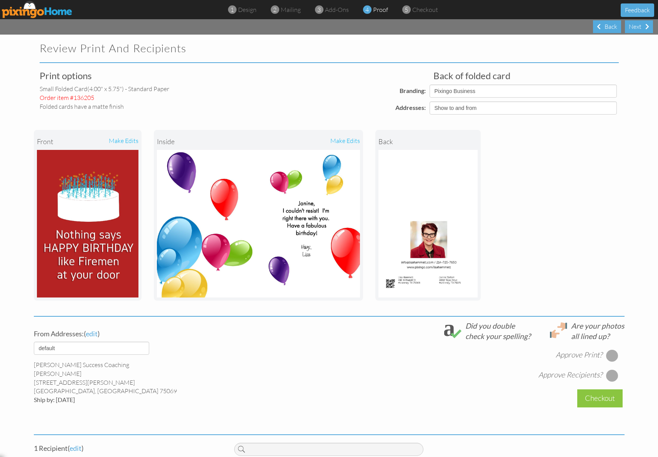
click at [344, 142] on div "make edits" at bounding box center [309, 141] width 102 height 17
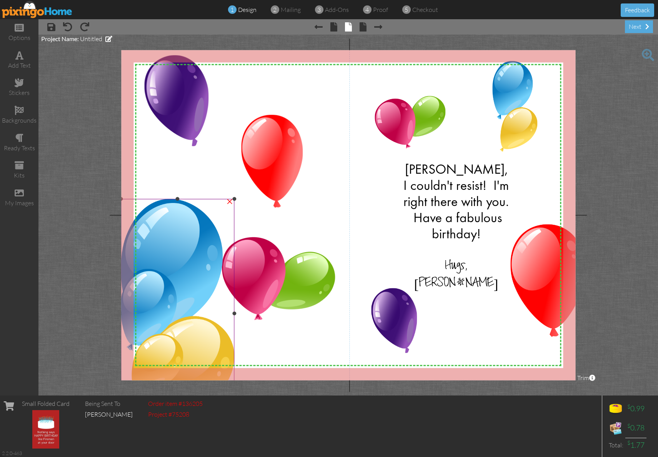
click at [193, 235] on img at bounding box center [177, 313] width 113 height 229
click at [229, 198] on div "×" at bounding box center [229, 201] width 12 height 12
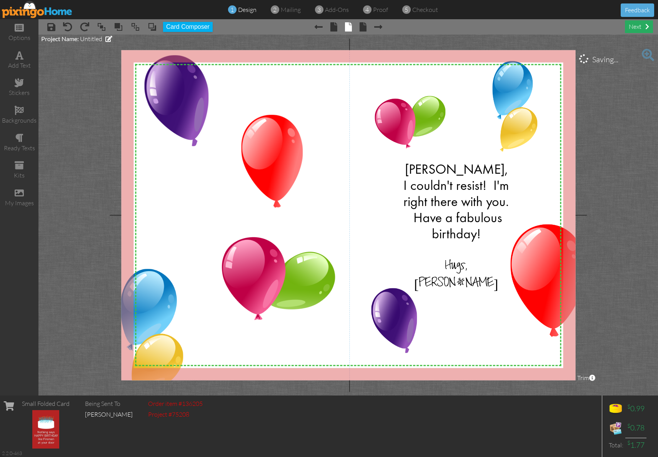
click at [637, 28] on div "next" at bounding box center [639, 26] width 28 height 13
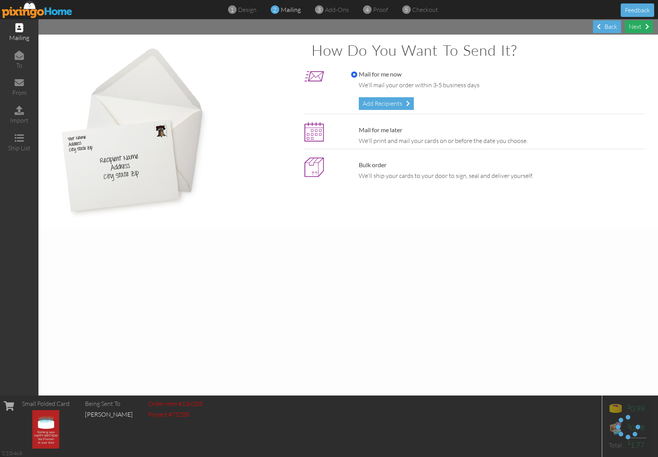
click at [641, 25] on div "Next" at bounding box center [639, 26] width 28 height 13
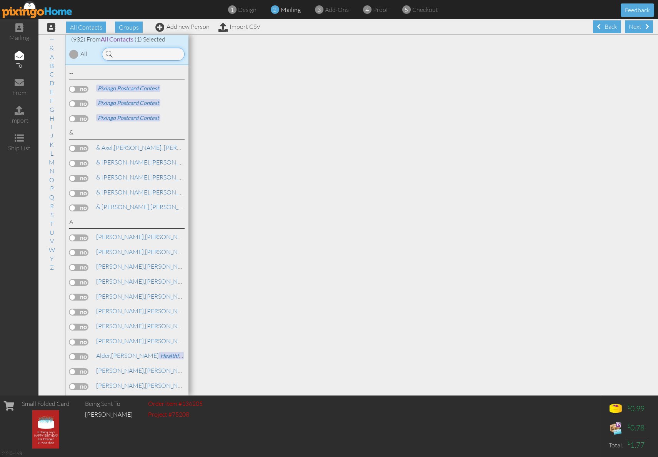
click at [126, 57] on input at bounding box center [143, 54] width 83 height 13
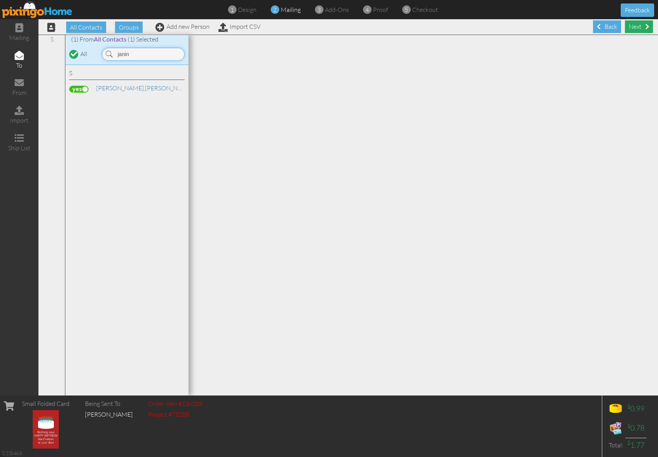
type input "janin"
click at [628, 23] on div "Next" at bounding box center [639, 26] width 28 height 13
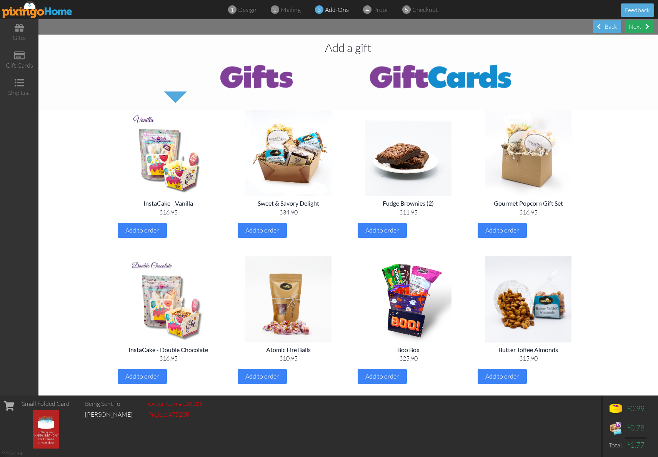
click at [641, 27] on div "Next" at bounding box center [639, 26] width 28 height 13
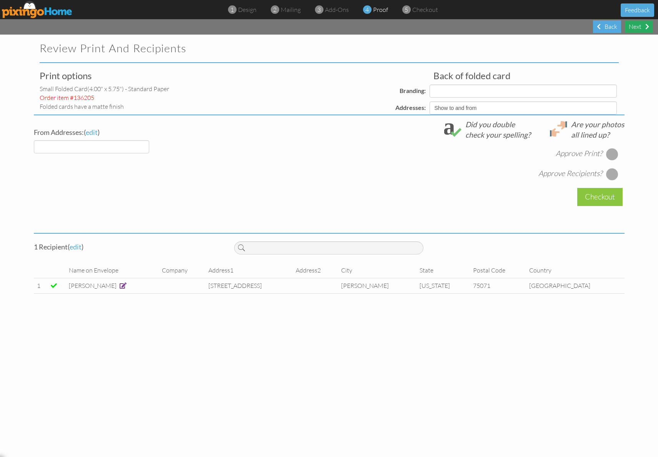
select select "object:10670"
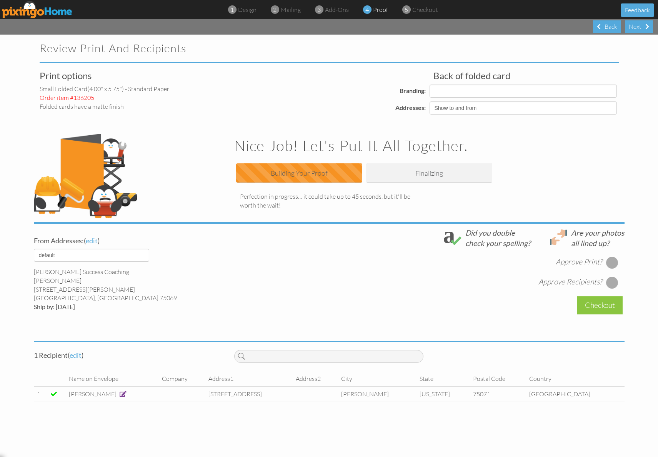
select select "object:10680"
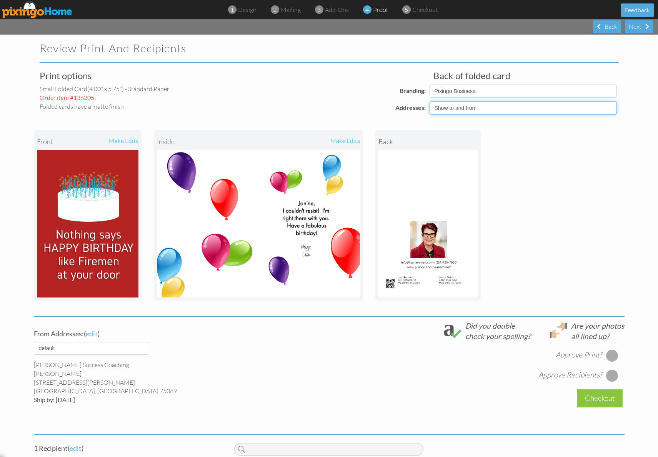
click at [609, 108] on select "Show to and from Show from only Hide to and from" at bounding box center [523, 108] width 187 height 13
select select "object:10668"
click at [430, 102] on select "Show to and from Show from only Hide to and from" at bounding box center [523, 108] width 187 height 13
click at [347, 139] on div "make edits" at bounding box center [309, 141] width 102 height 17
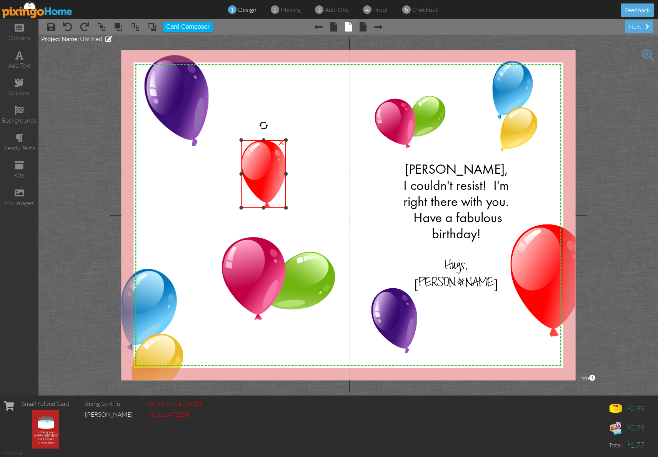
drag, startPoint x: 303, startPoint y: 114, endPoint x: 279, endPoint y: 140, distance: 34.8
click at [279, 140] on div "×" at bounding box center [263, 174] width 45 height 68
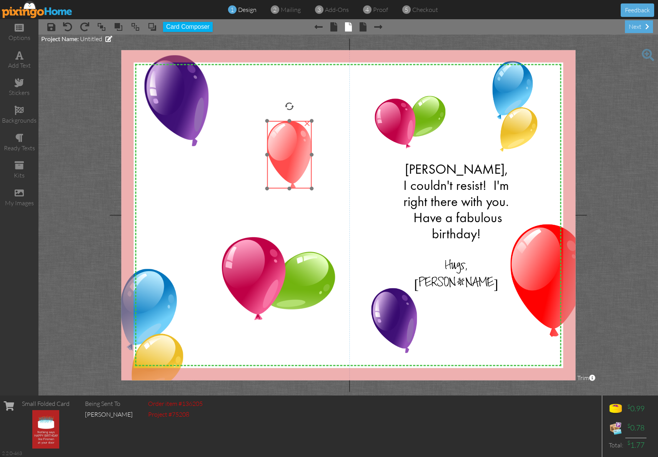
drag, startPoint x: 265, startPoint y: 180, endPoint x: 291, endPoint y: 161, distance: 32.2
click at [291, 161] on img at bounding box center [289, 155] width 45 height 68
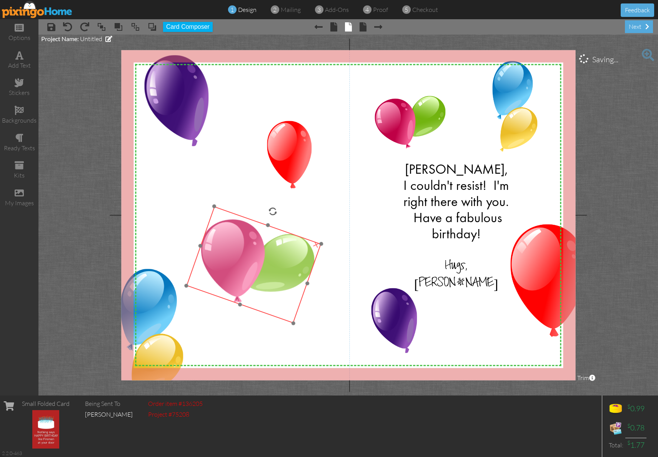
drag, startPoint x: 282, startPoint y: 269, endPoint x: 262, endPoint y: 251, distance: 27.3
click at [262, 251] on img at bounding box center [253, 265] width 135 height 117
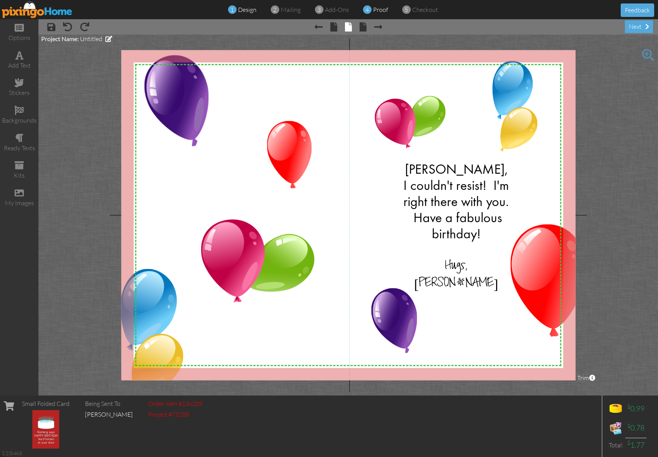
click at [377, 11] on span "proof" at bounding box center [380, 10] width 15 height 8
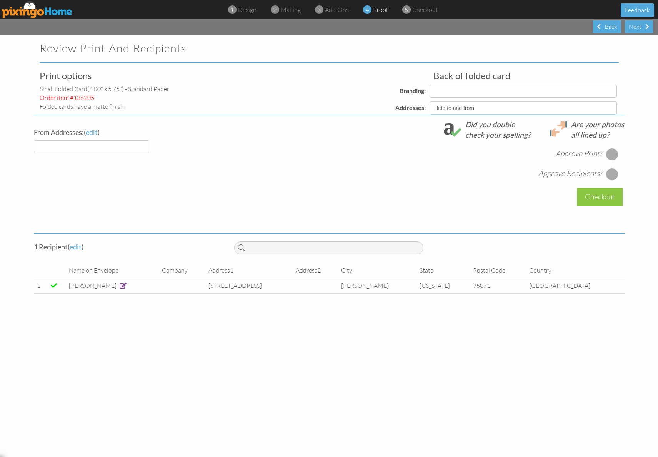
select select "object:10804"
select select "object:10807"
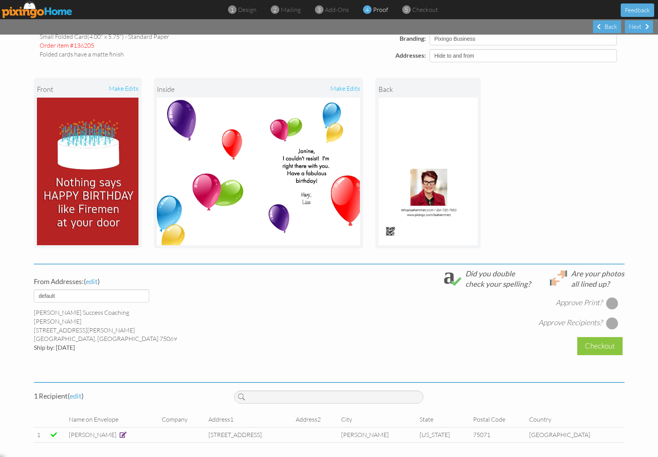
scroll to position [53, 0]
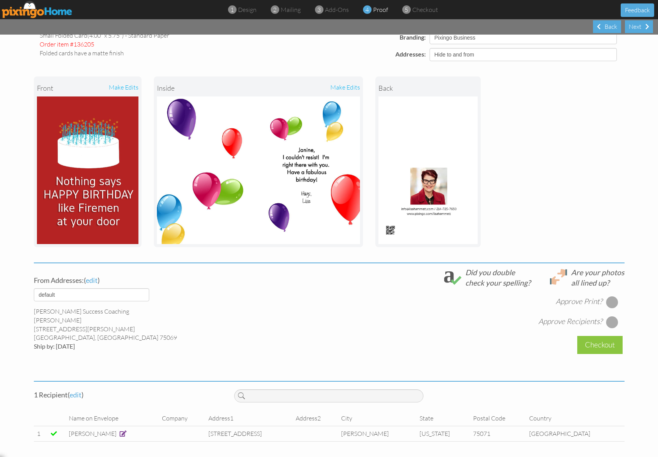
click at [610, 302] on div at bounding box center [612, 302] width 12 height 12
click at [610, 300] on div at bounding box center [612, 302] width 8 height 8
click at [608, 303] on div at bounding box center [612, 302] width 12 height 12
click at [609, 323] on div at bounding box center [612, 322] width 12 height 12
click at [600, 349] on div "Checkout" at bounding box center [599, 345] width 45 height 18
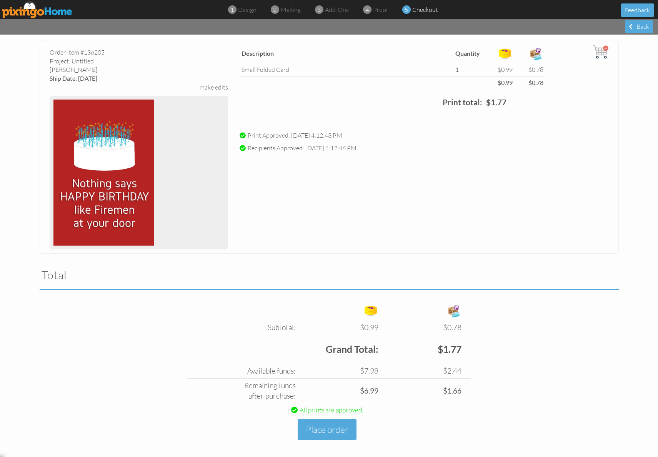
scroll to position [39, 0]
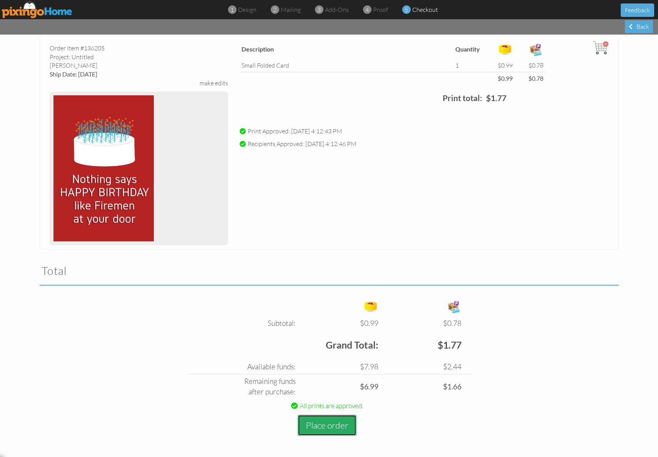
click at [324, 427] on button "Place order" at bounding box center [327, 425] width 59 height 21
